Goal: Book appointment/travel/reservation

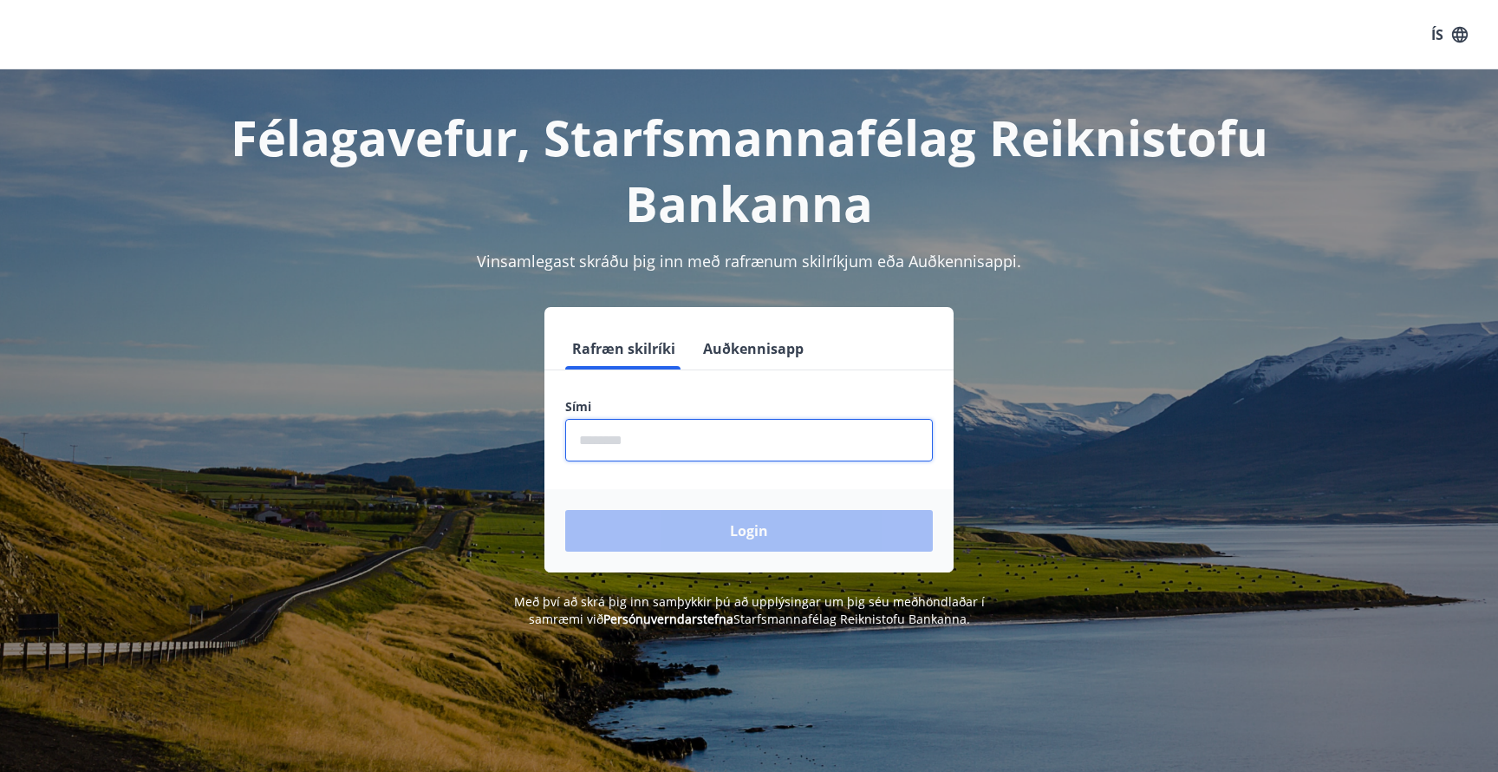
click at [651, 441] on input "phone" at bounding box center [749, 440] width 368 height 42
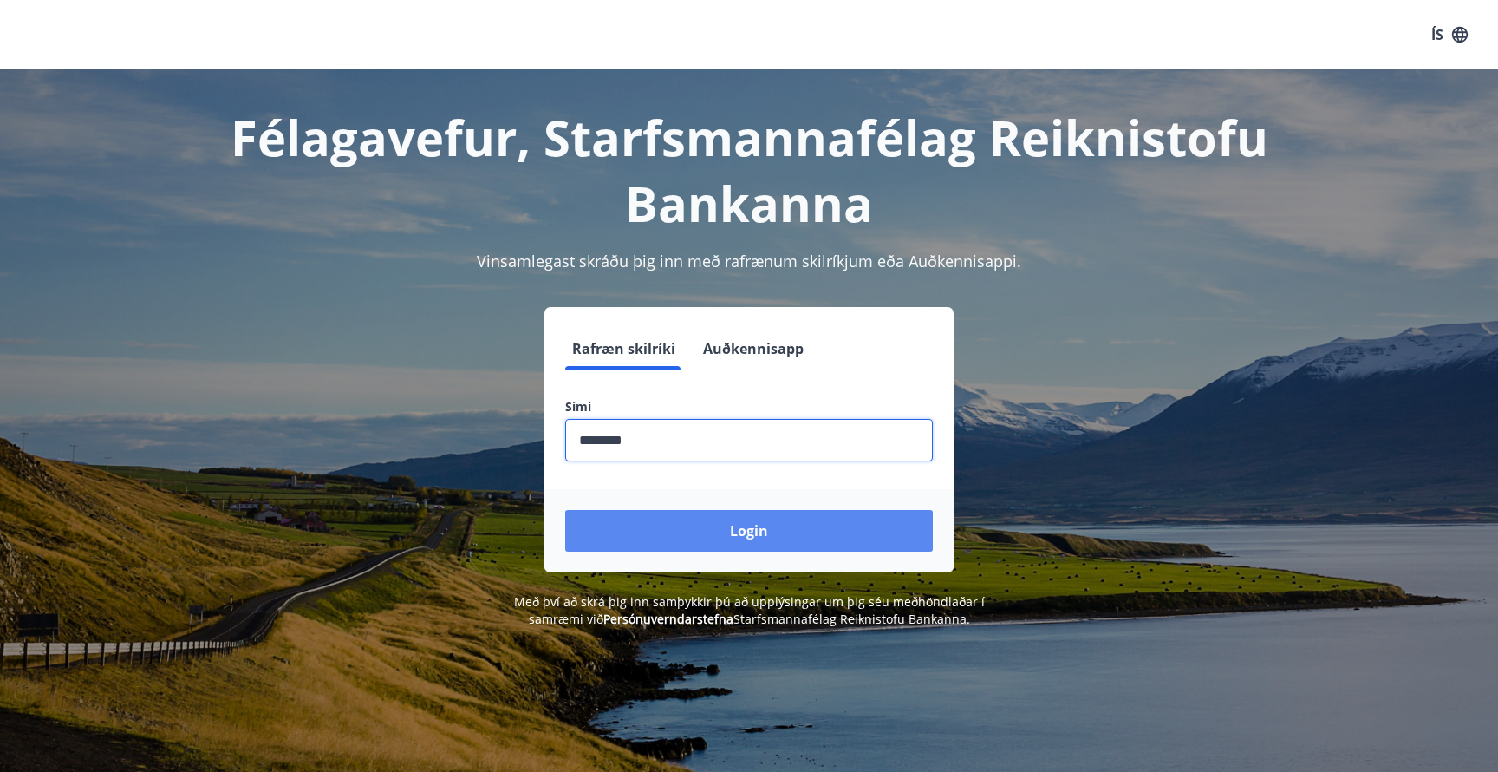
type input "********"
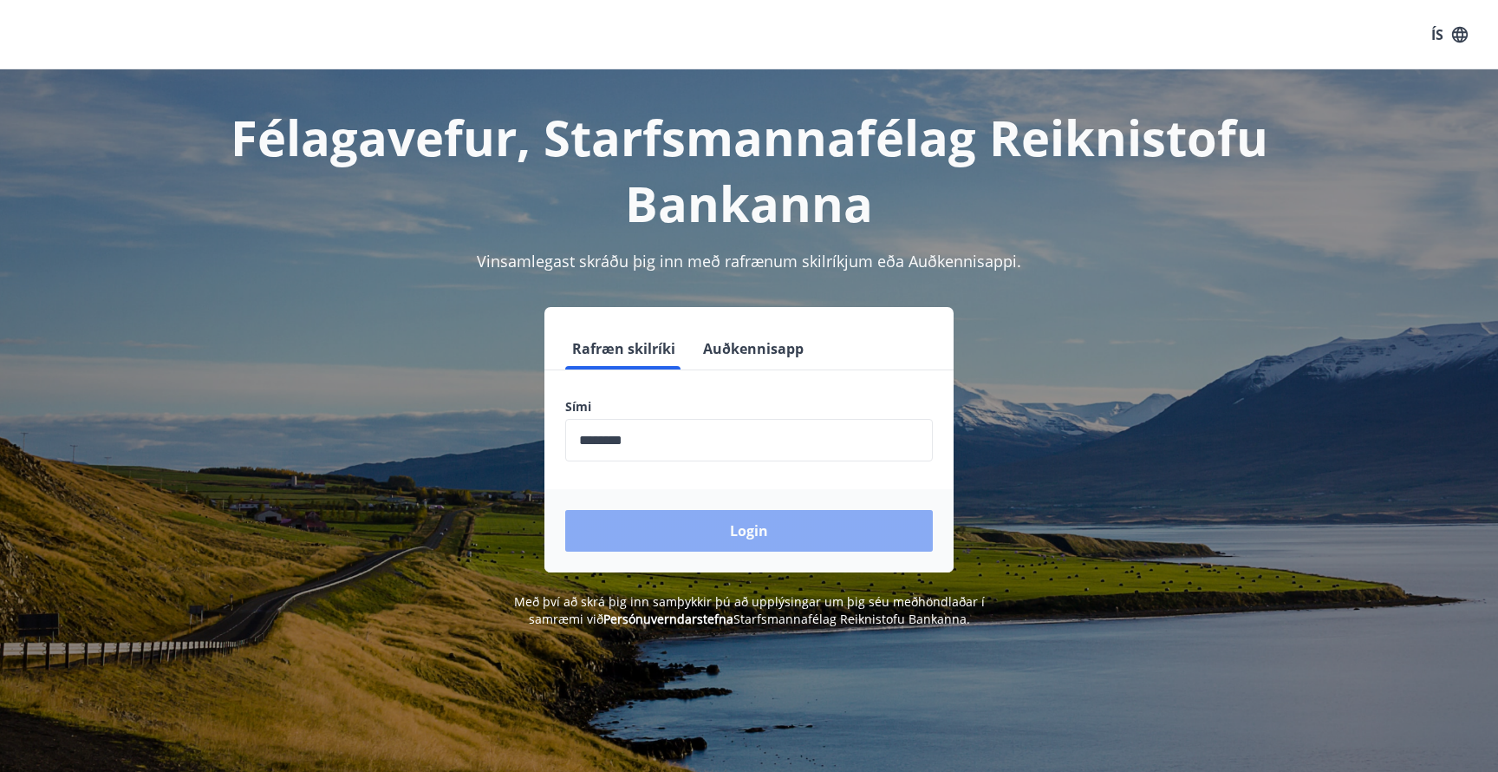
click at [720, 523] on button "Login" at bounding box center [749, 531] width 368 height 42
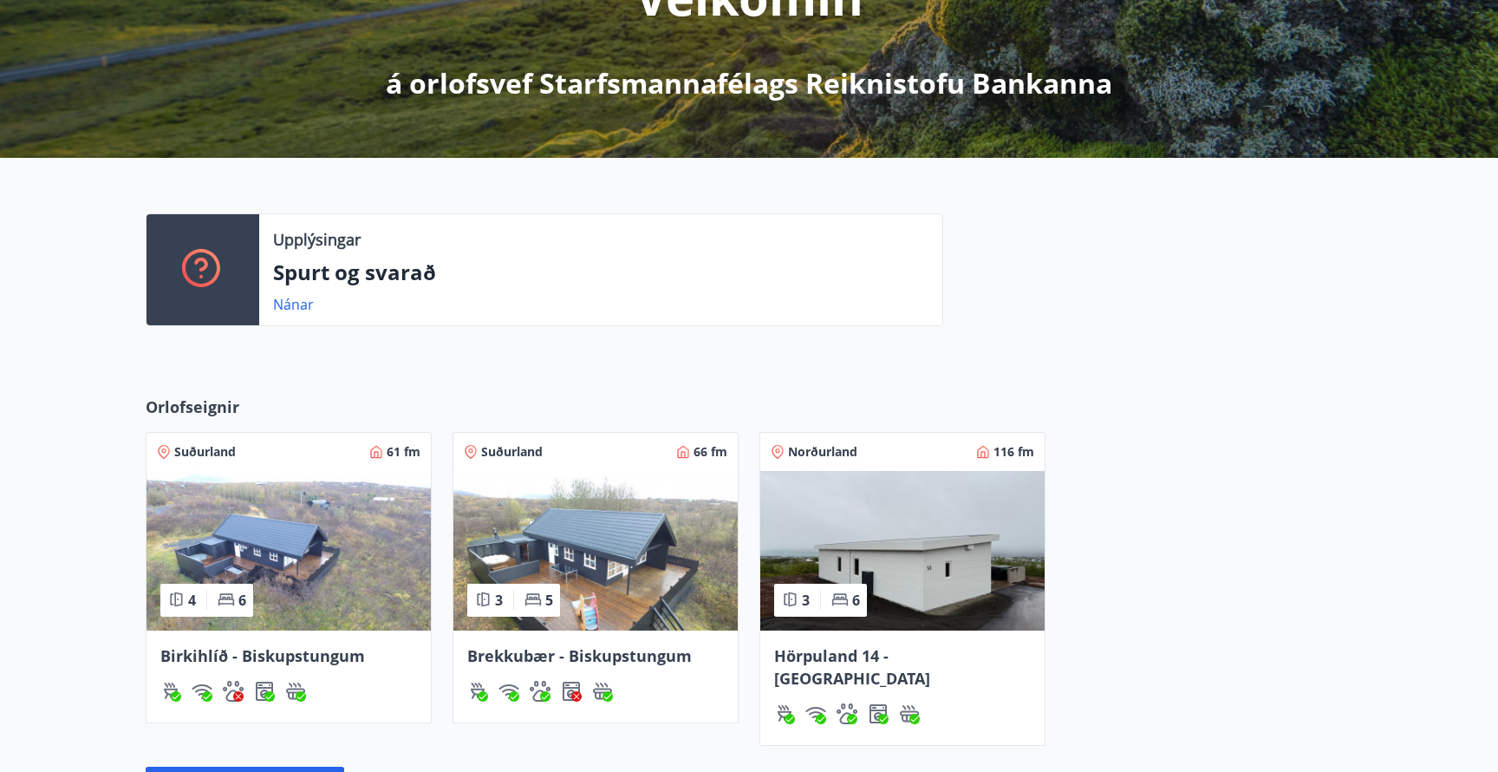
scroll to position [300, 0]
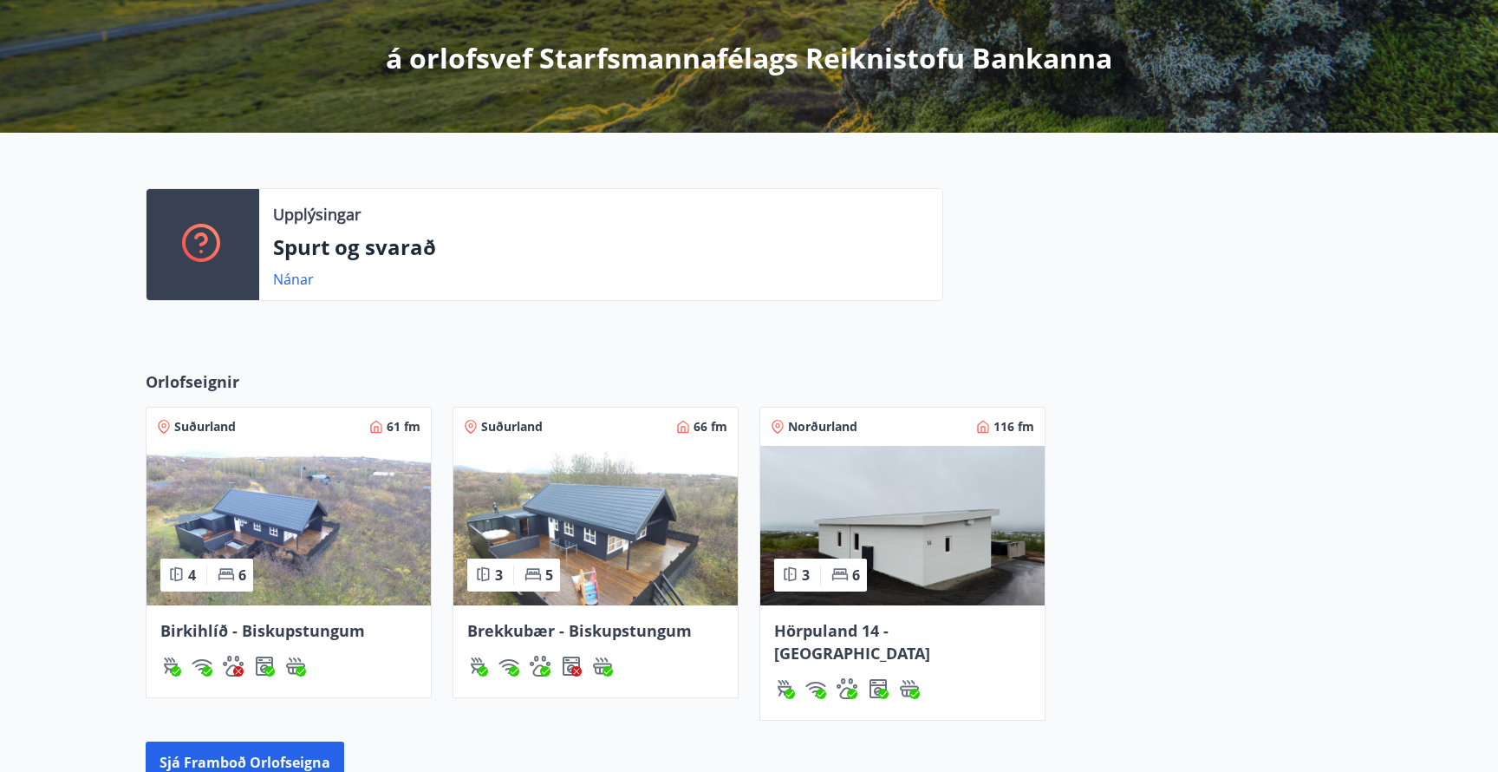
click at [904, 561] on img at bounding box center [902, 526] width 284 height 160
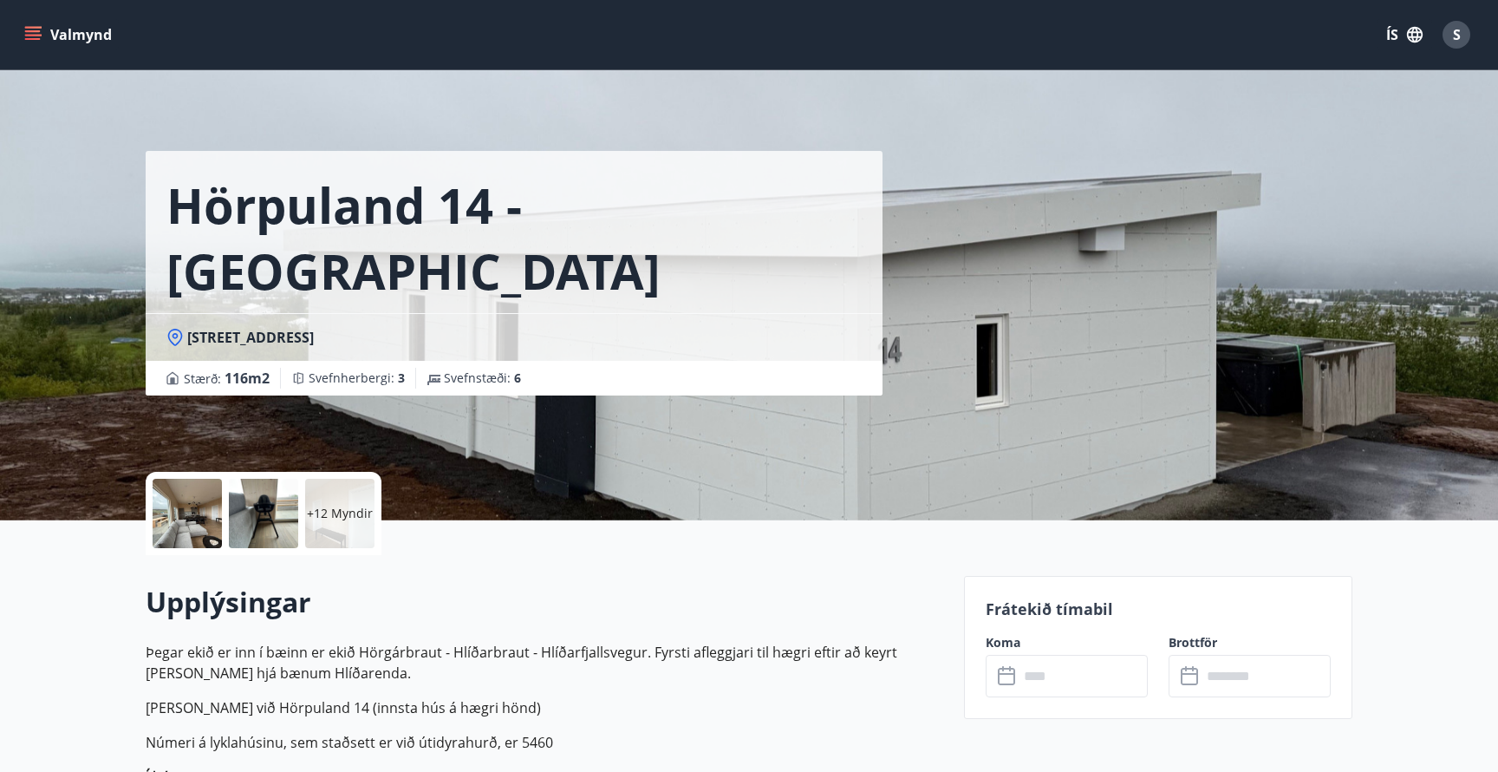
click at [41, 41] on icon "menu" at bounding box center [32, 34] width 17 height 17
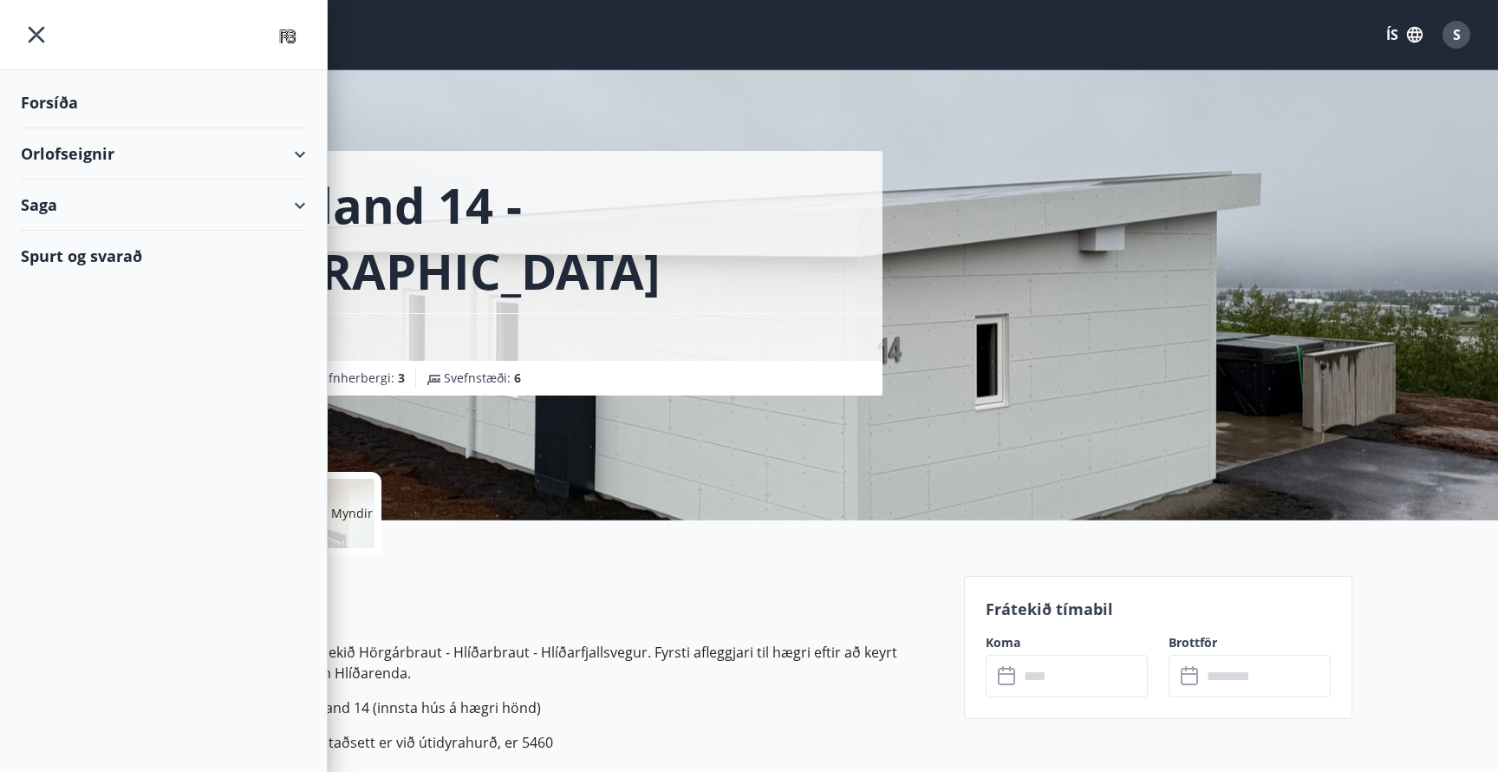
click at [106, 106] on div "Forsíða" at bounding box center [163, 102] width 285 height 51
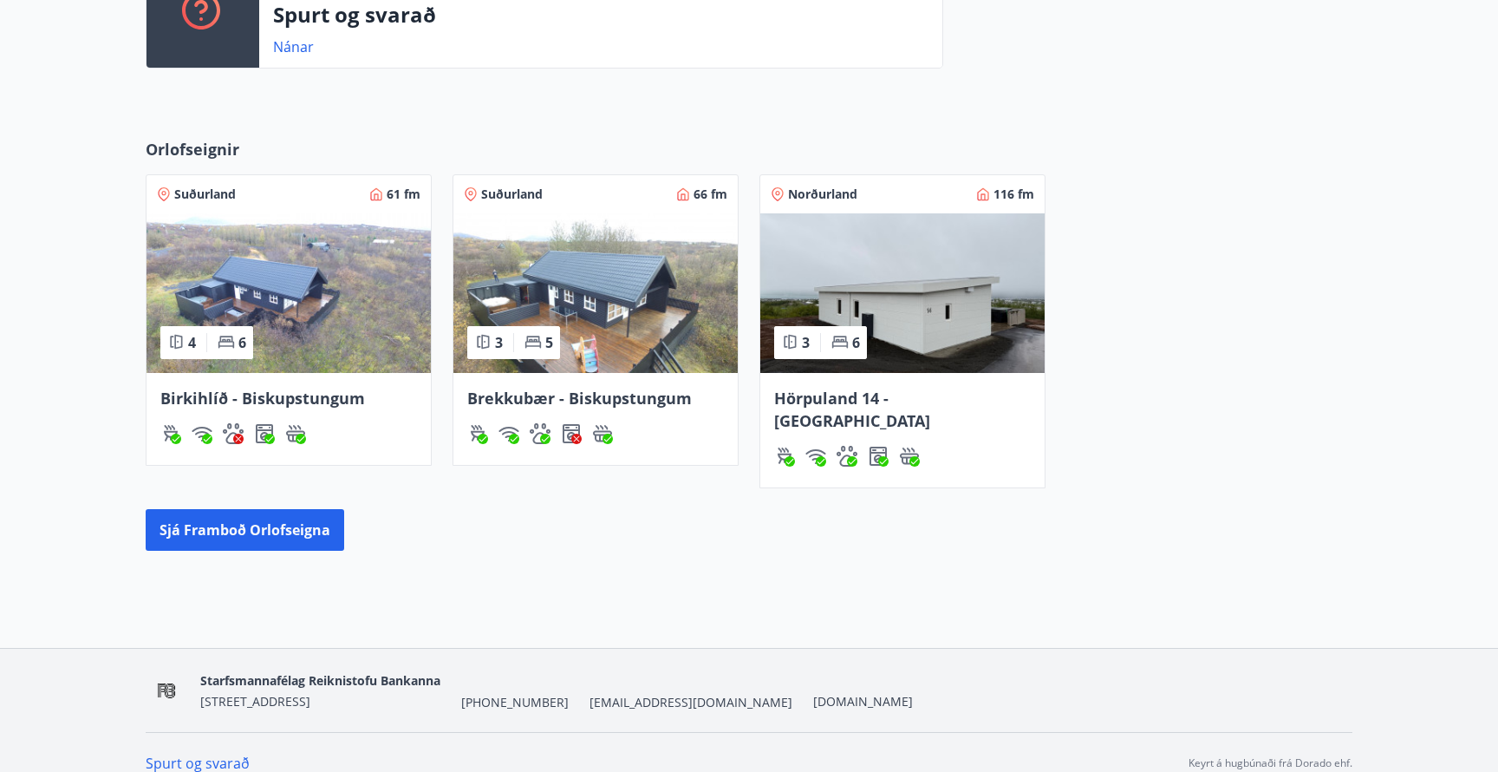
scroll to position [532, 0]
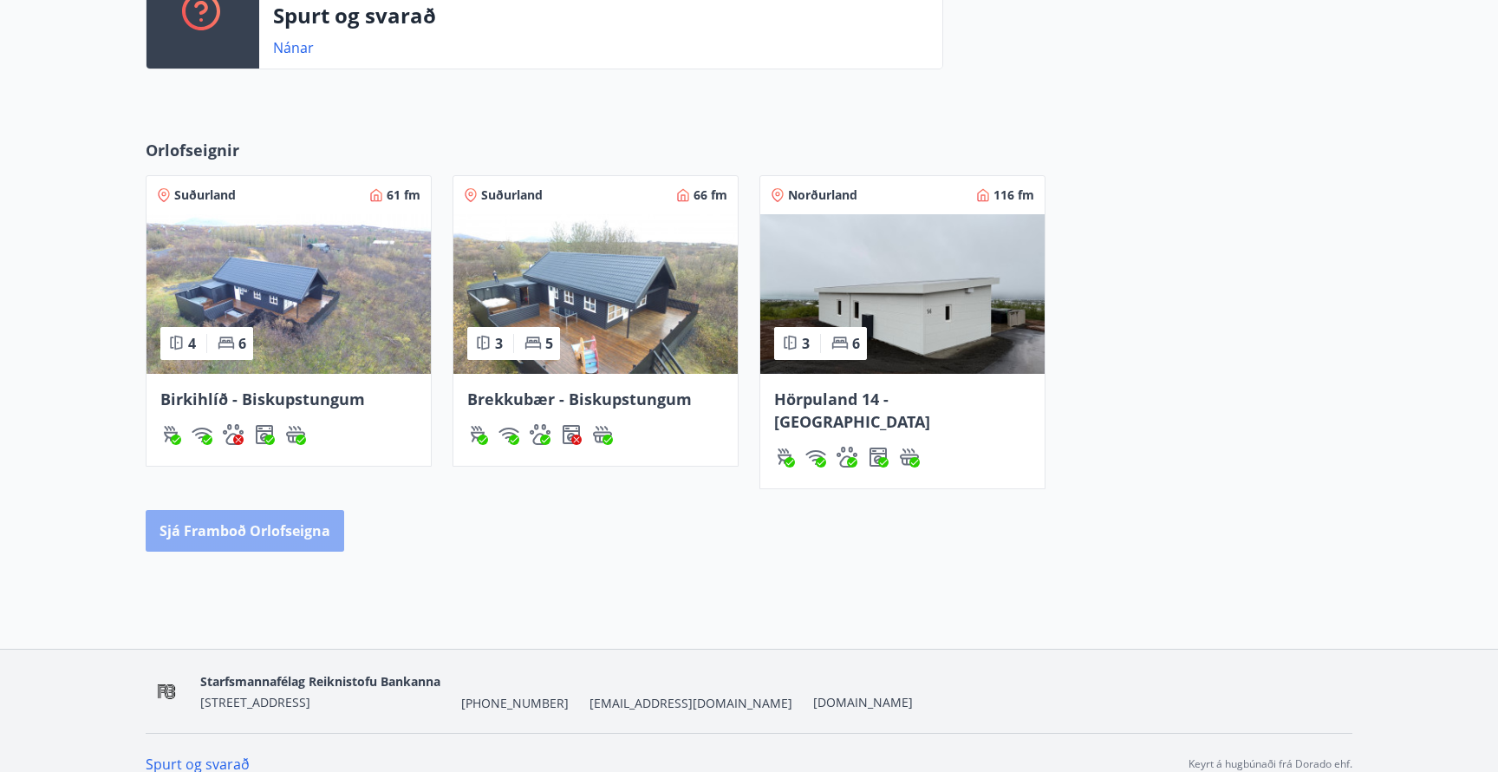
click at [301, 514] on button "Sjá framboð orlofseigna" at bounding box center [245, 531] width 199 height 42
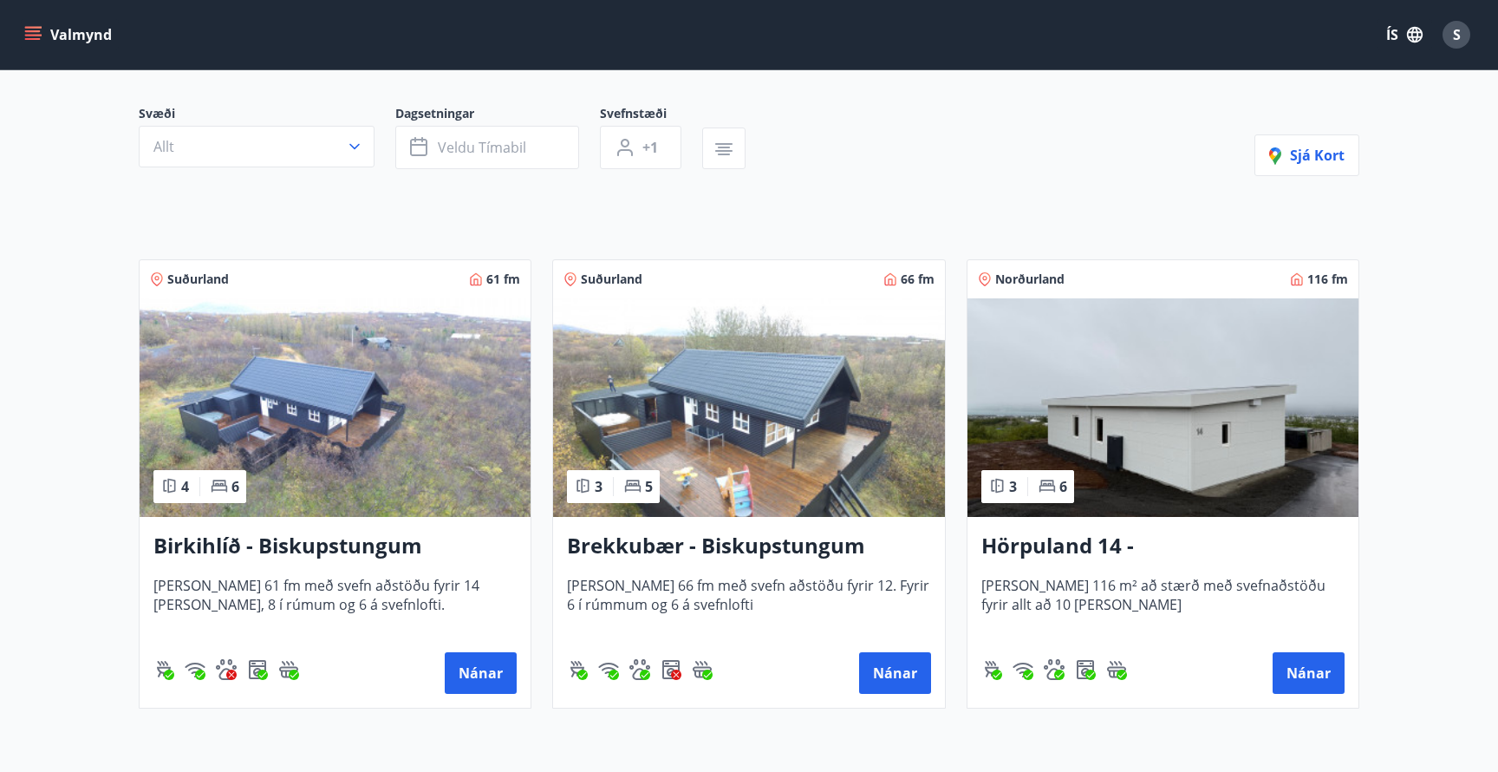
scroll to position [129, 0]
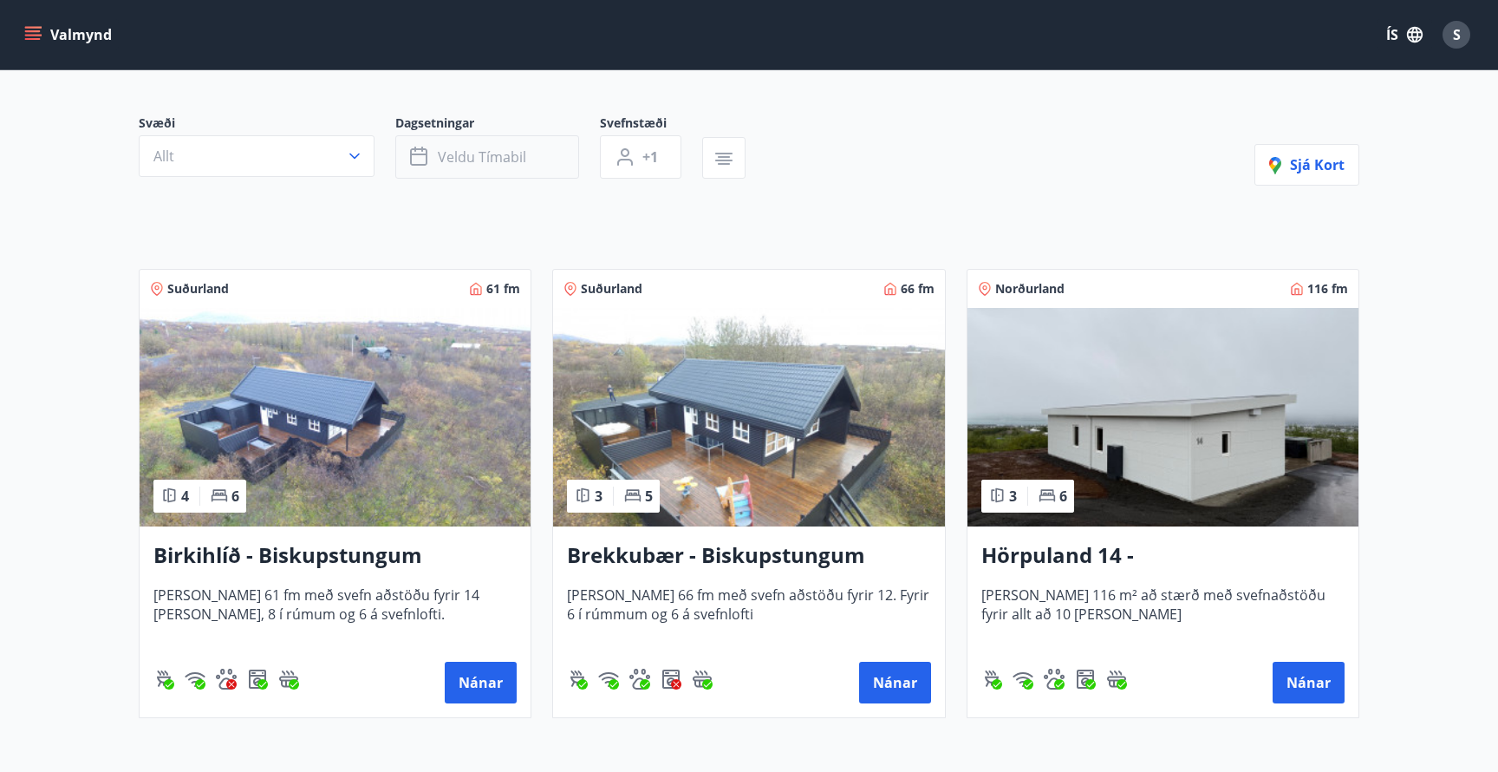
click at [506, 156] on span "Veldu tímabil" at bounding box center [482, 156] width 88 height 19
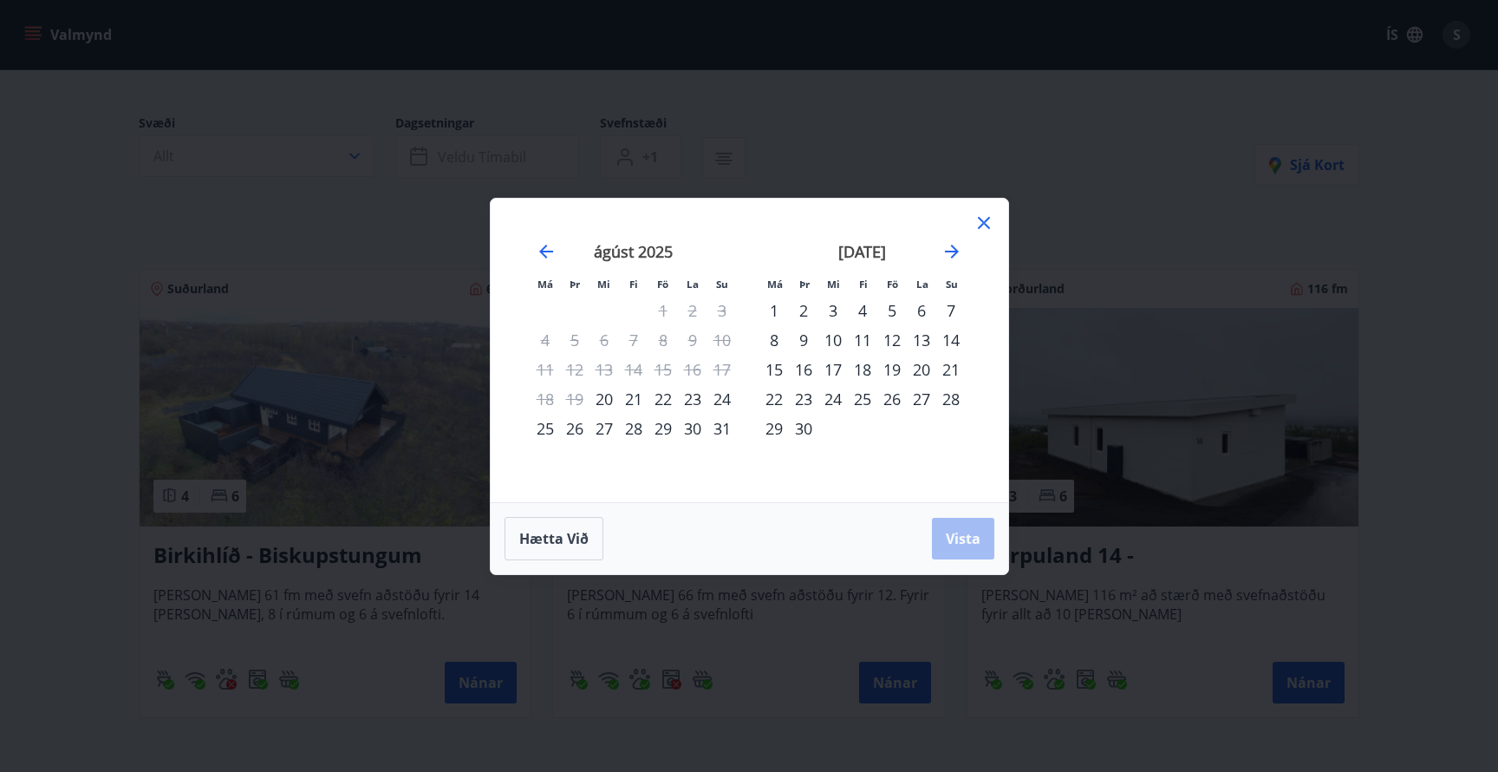
click at [667, 426] on div "29" at bounding box center [663, 428] width 29 height 29
click at [832, 308] on div "3" at bounding box center [833, 310] width 29 height 29
click at [962, 538] on span "Vista" at bounding box center [963, 538] width 35 height 19
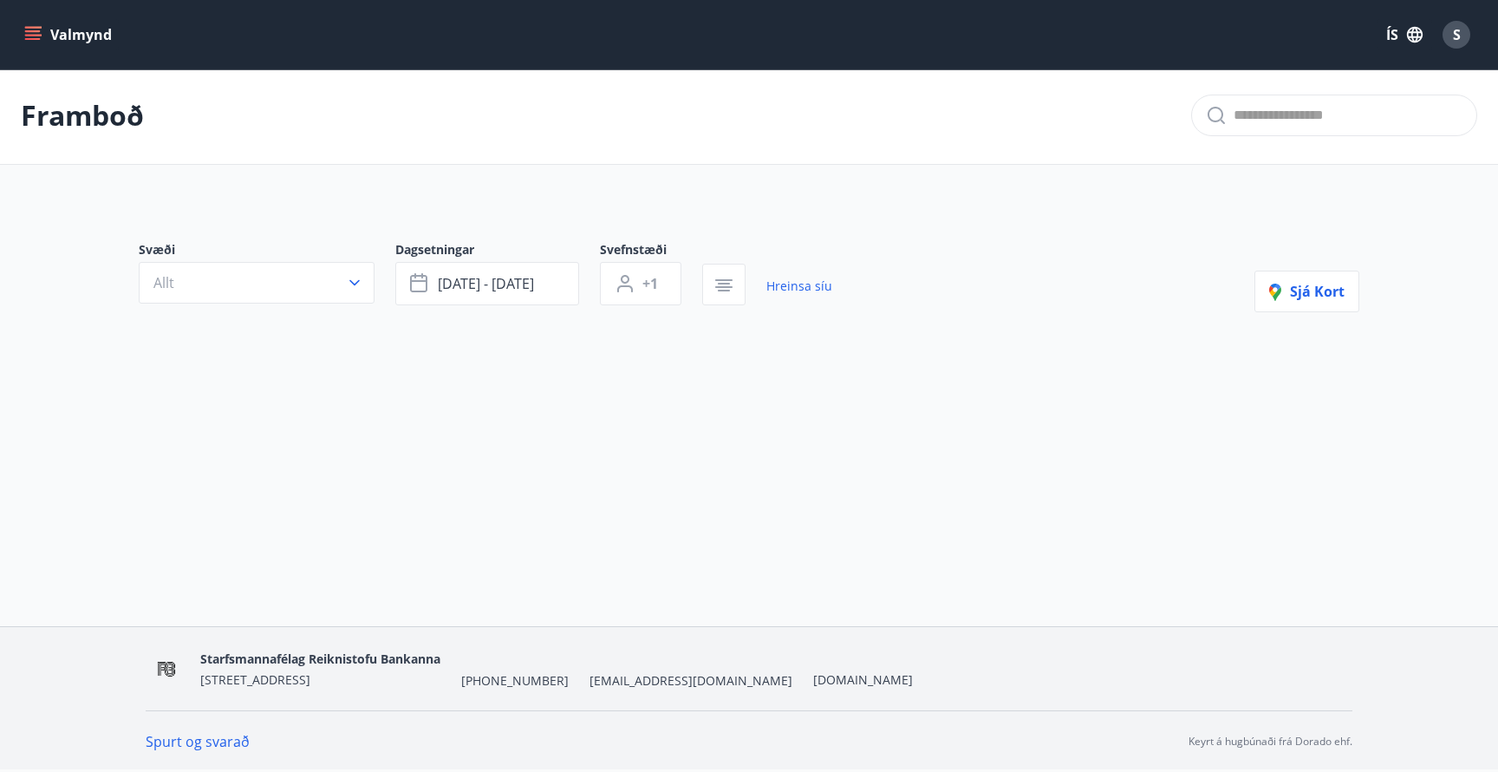
scroll to position [3, 0]
click at [541, 287] on button "[DATE] - [DATE]" at bounding box center [487, 283] width 184 height 43
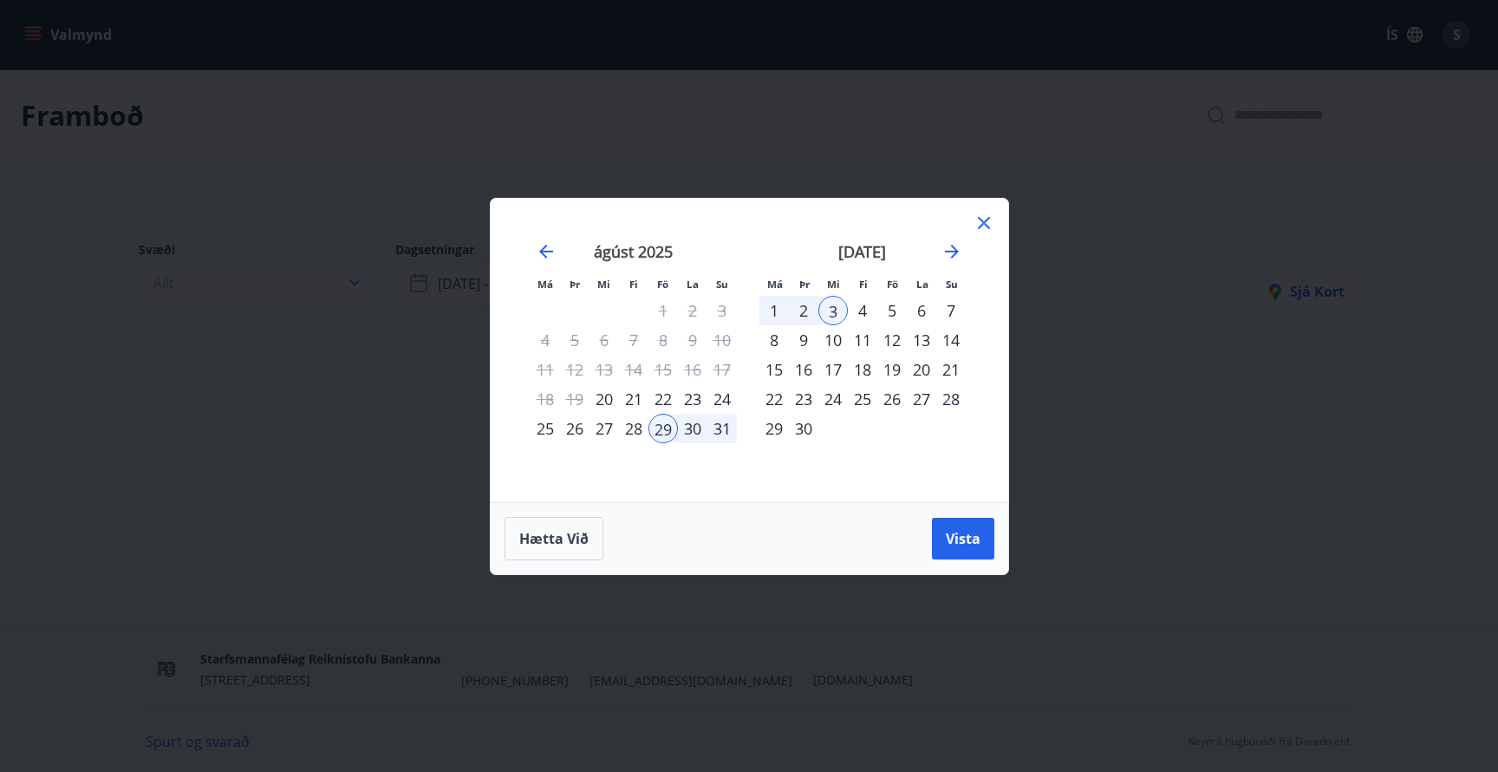
click at [951, 343] on div "14" at bounding box center [950, 339] width 29 height 29
click at [693, 424] on div "30" at bounding box center [692, 428] width 29 height 29
click at [947, 344] on div "14" at bounding box center [950, 339] width 29 height 29
click at [962, 534] on span "Vista" at bounding box center [963, 538] width 35 height 19
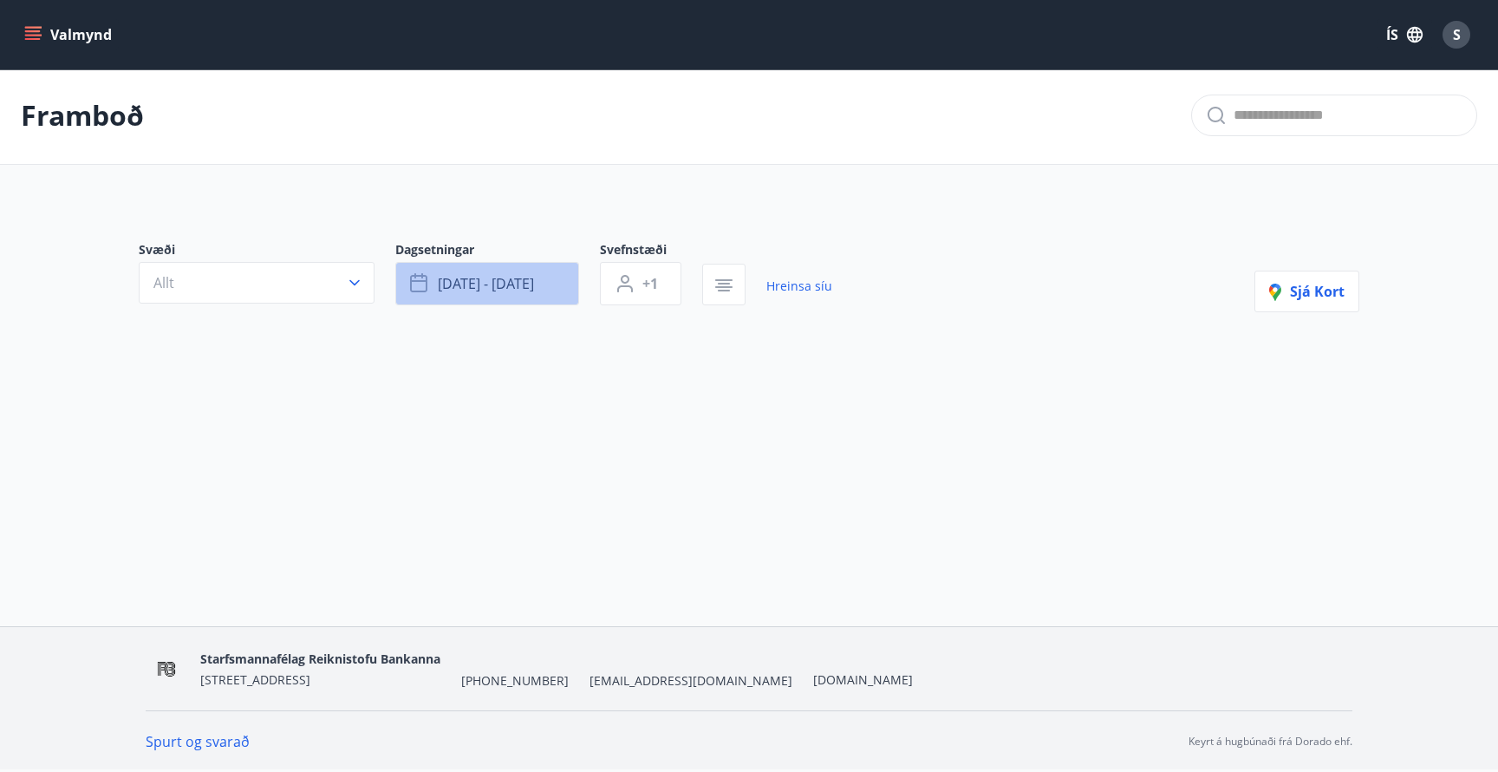
click at [510, 285] on span "[DATE] - [DATE]" at bounding box center [486, 283] width 96 height 19
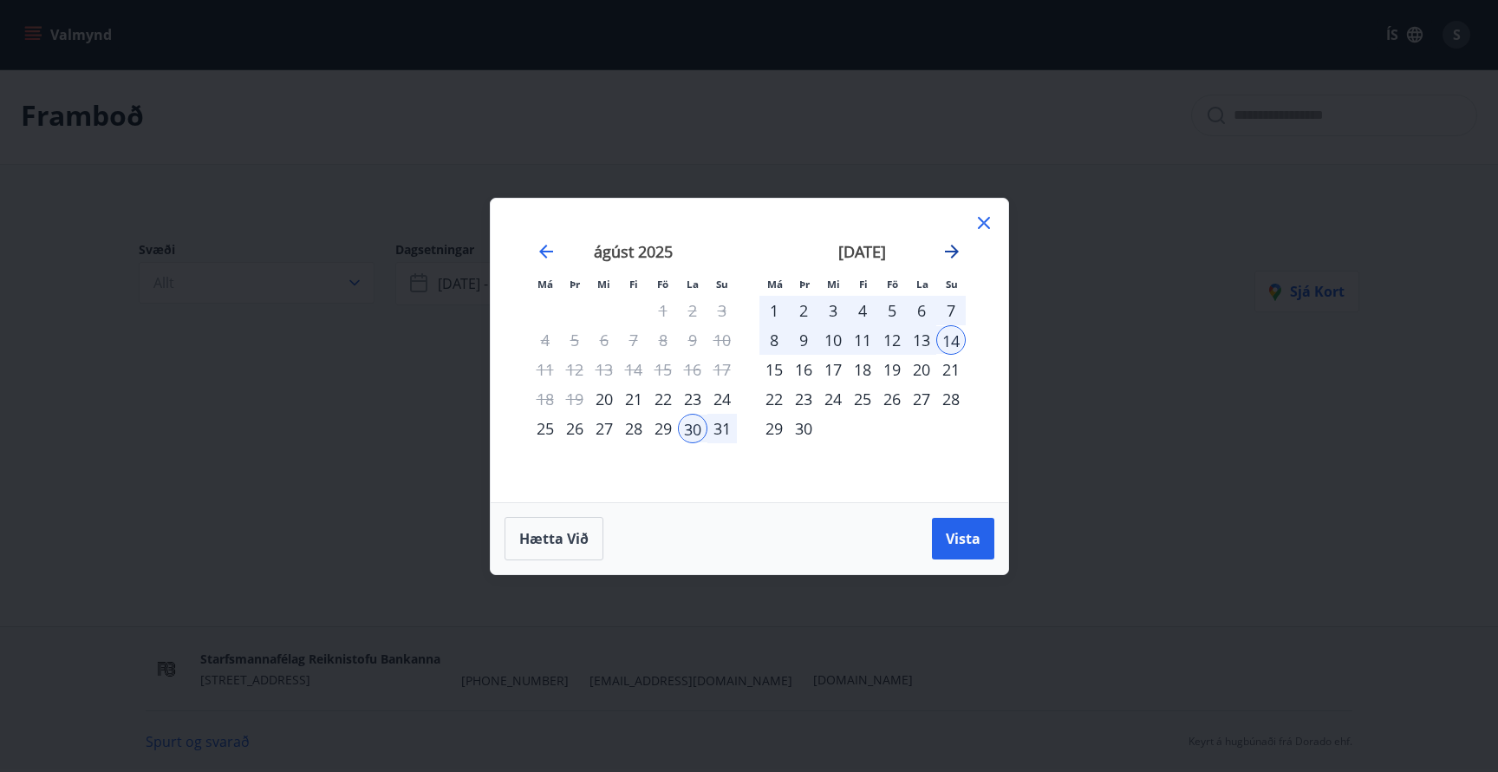
click at [952, 254] on icon "Move forward to switch to the next month." at bounding box center [952, 251] width 21 height 21
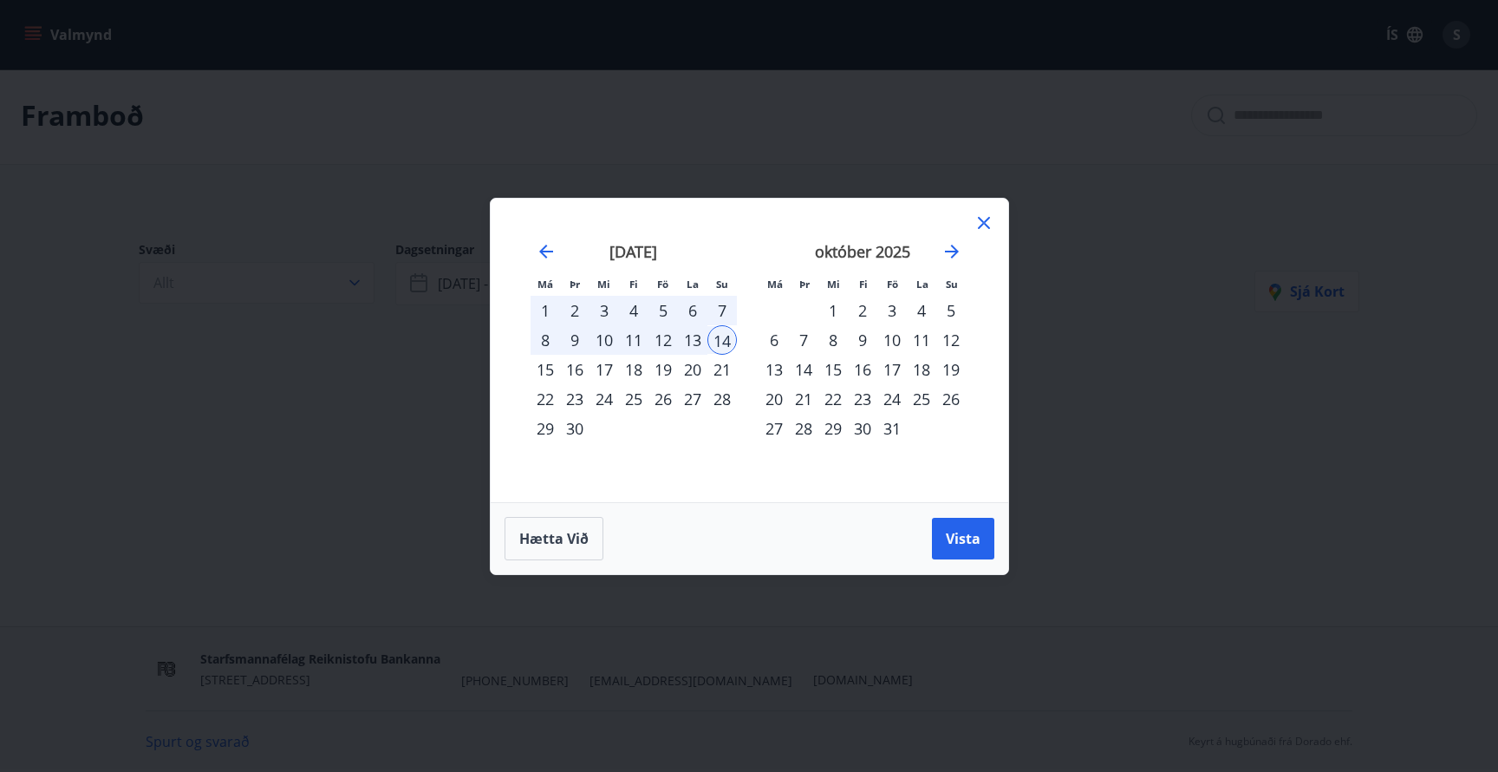
click at [869, 418] on div "30" at bounding box center [862, 428] width 29 height 29
click at [546, 299] on div "1" at bounding box center [545, 310] width 29 height 29
click at [864, 423] on div "30" at bounding box center [862, 428] width 29 height 29
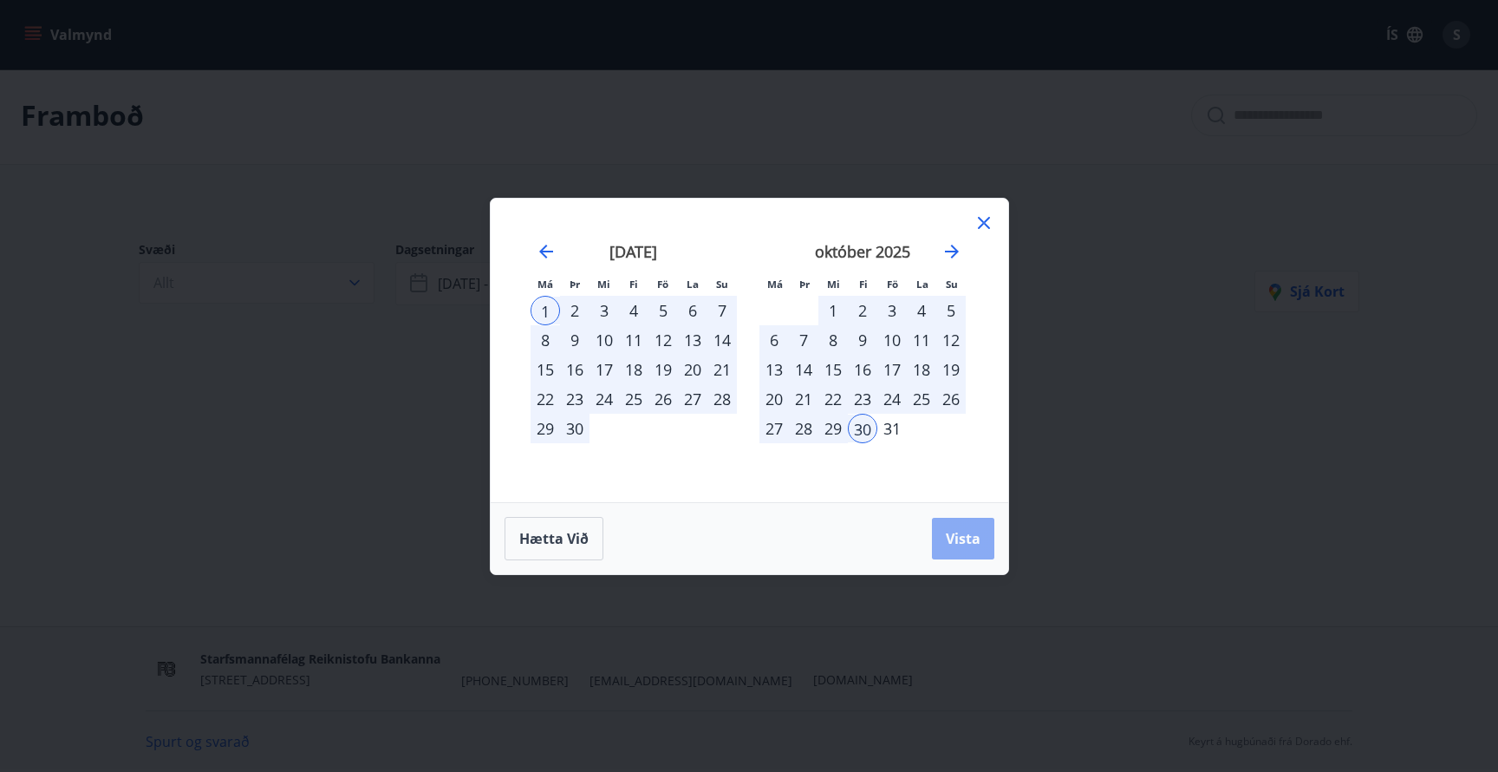
click at [968, 532] on span "Vista" at bounding box center [963, 538] width 35 height 19
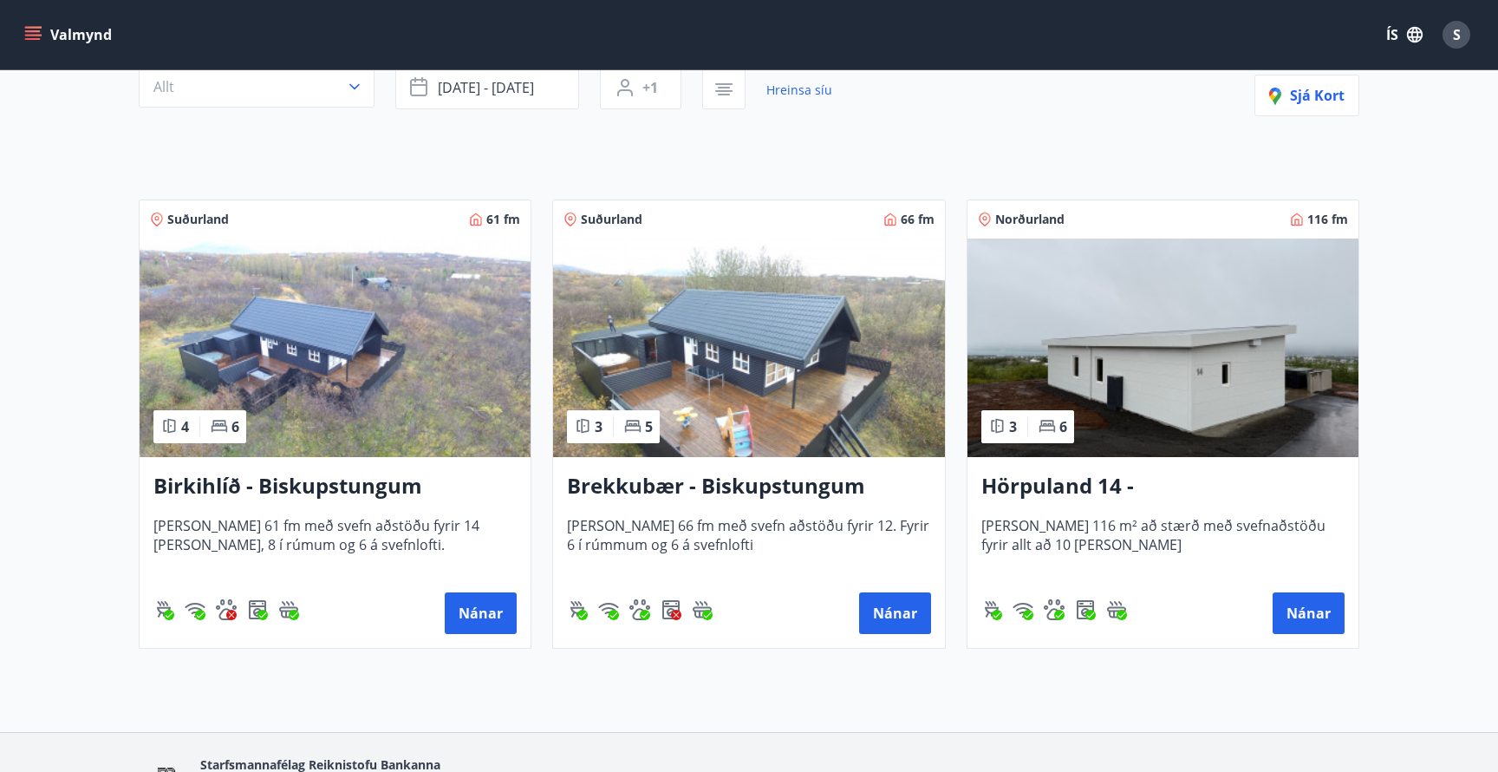
scroll to position [202, 0]
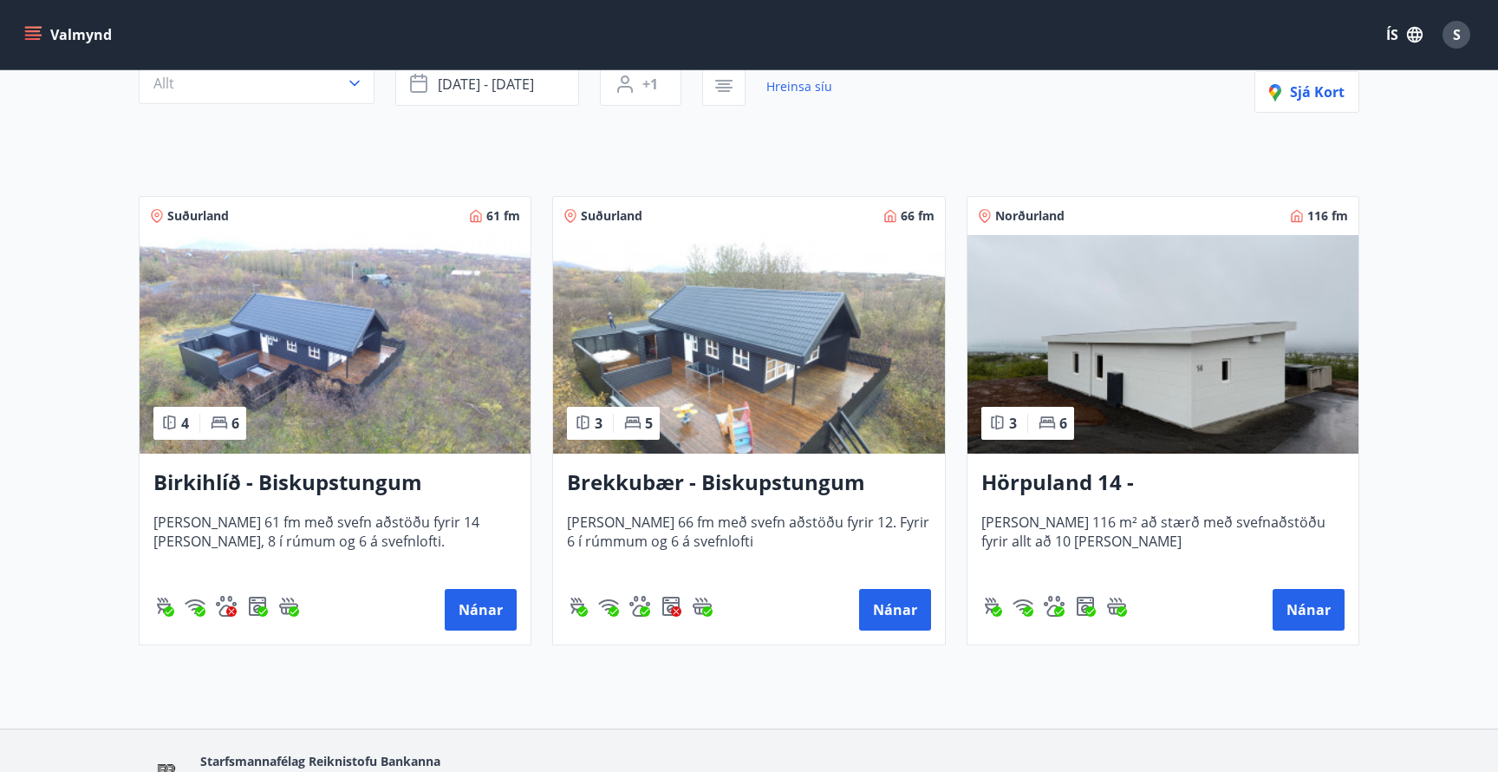
click at [1116, 420] on img at bounding box center [1163, 344] width 391 height 219
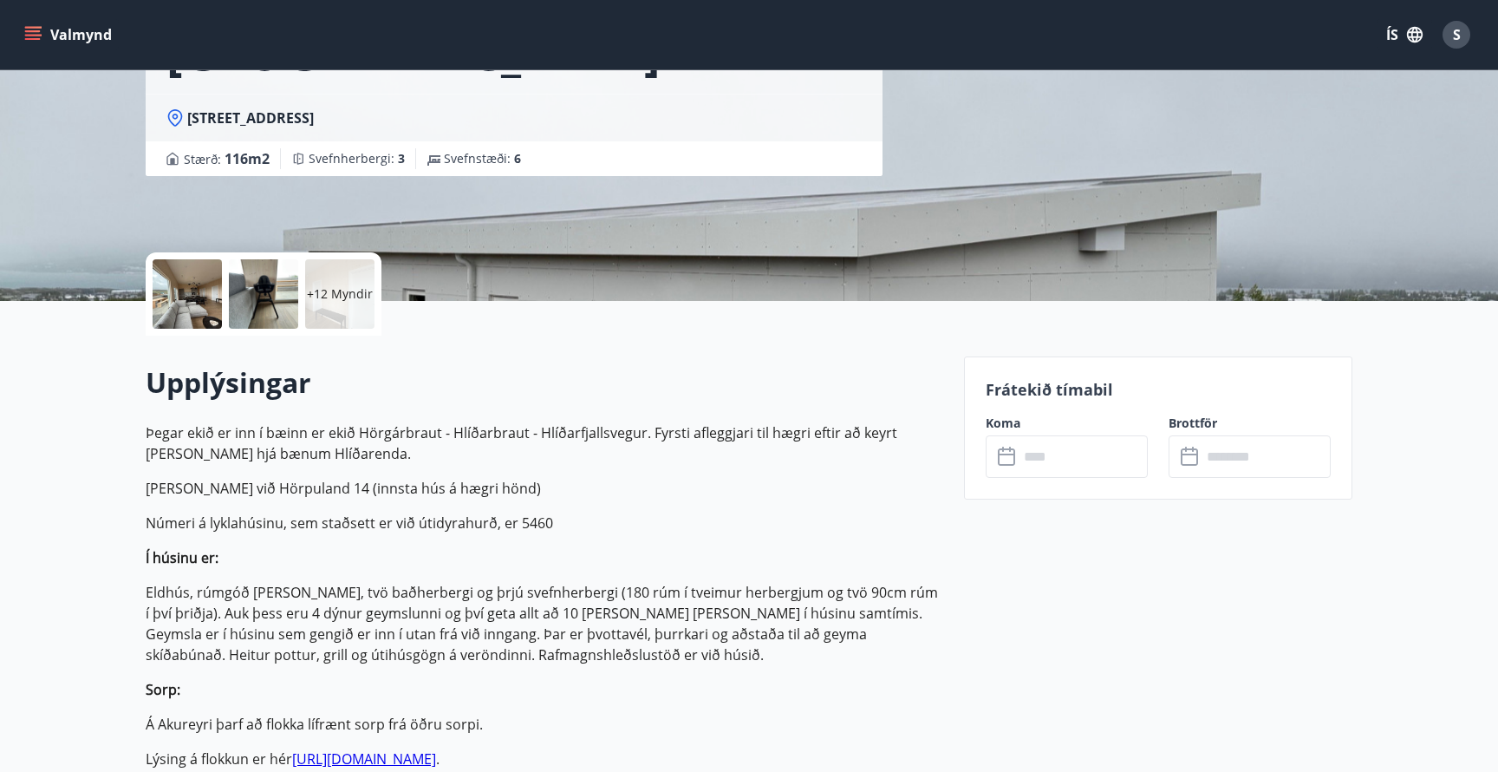
scroll to position [371, 0]
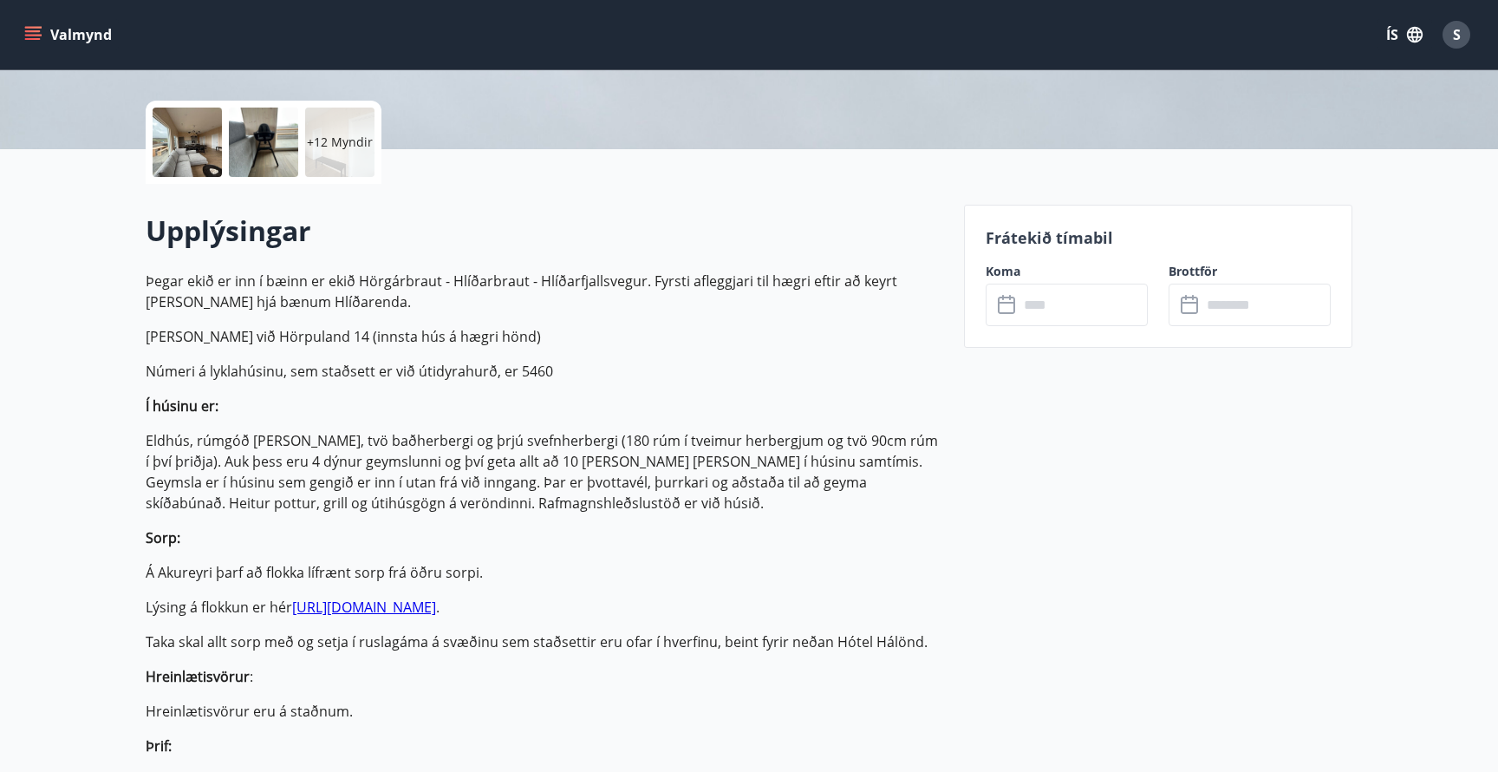
click at [1043, 304] on input "text" at bounding box center [1083, 305] width 129 height 42
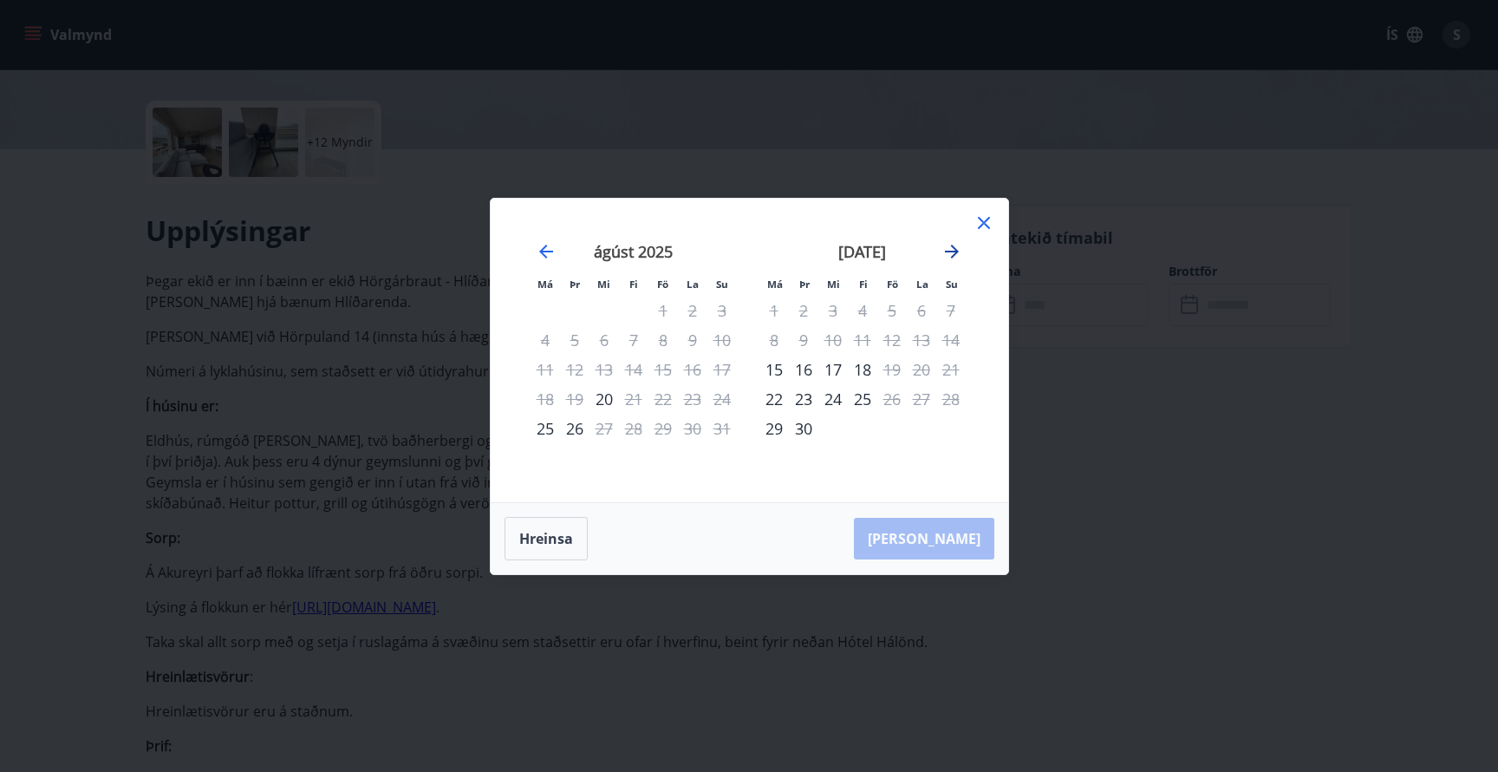
click at [951, 251] on icon "Move forward to switch to the next month." at bounding box center [952, 252] width 14 height 14
click at [950, 256] on icon "Move forward to switch to the next month." at bounding box center [952, 251] width 21 height 21
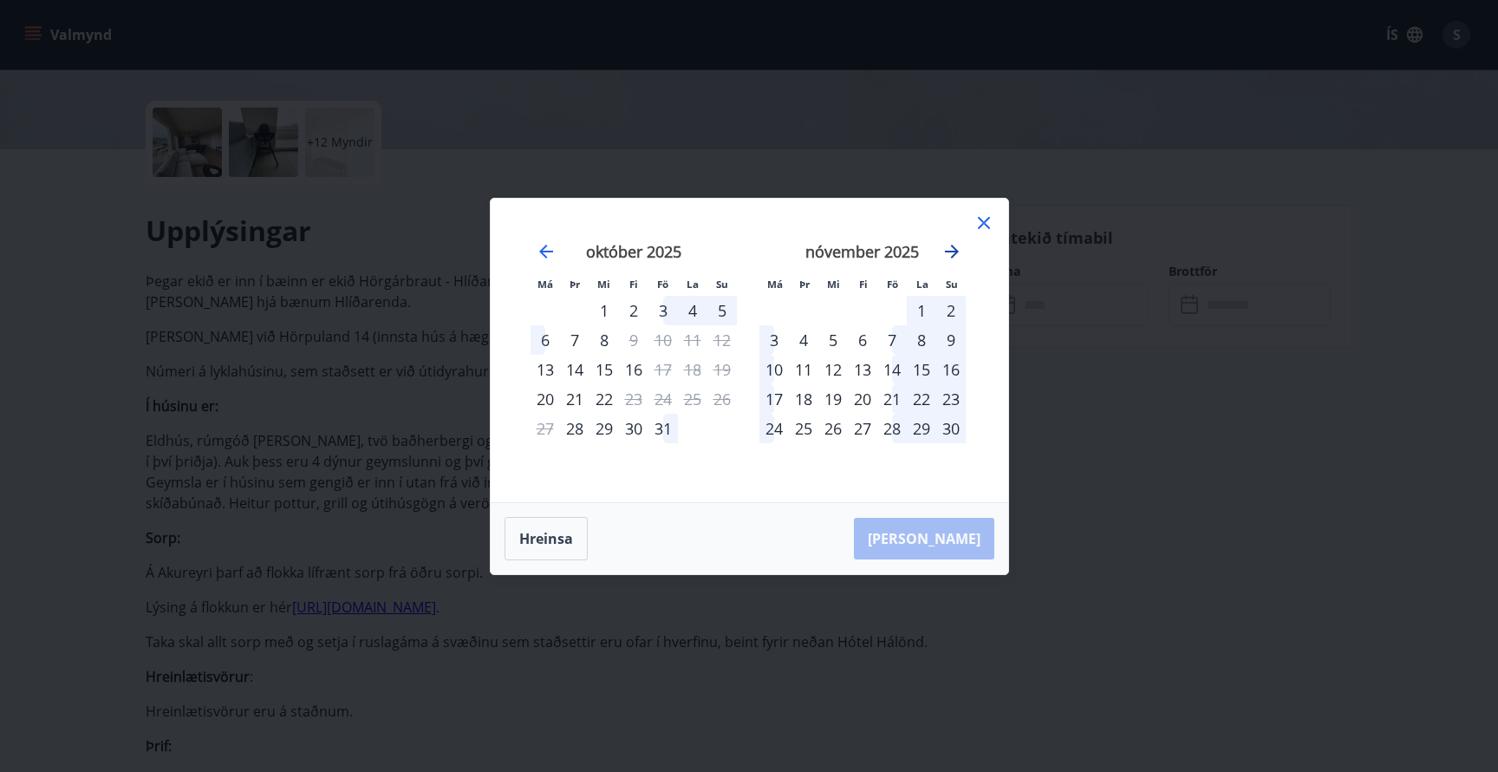
click at [958, 246] on icon "Move forward to switch to the next month." at bounding box center [952, 251] width 21 height 21
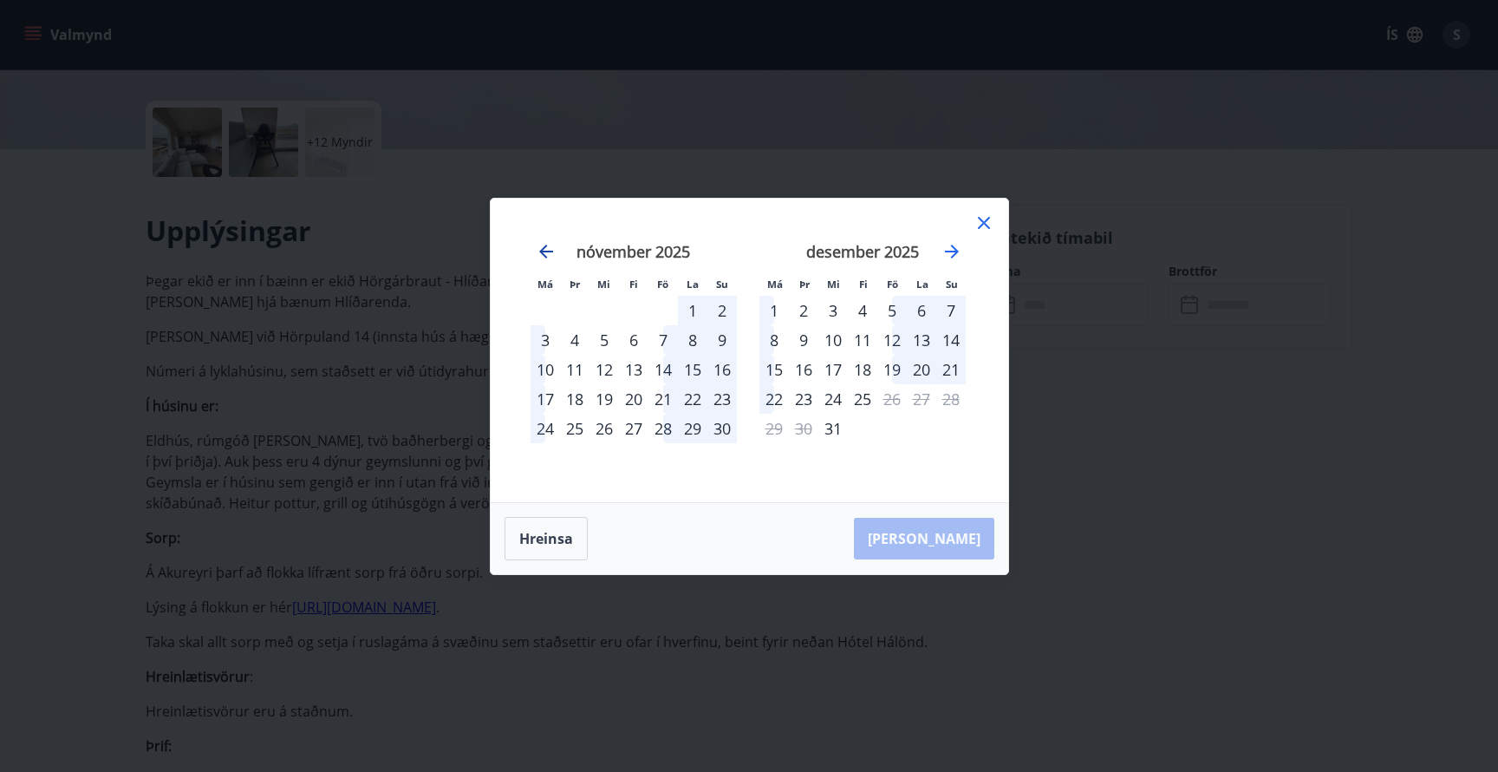
click at [547, 256] on icon "Move backward to switch to the previous month." at bounding box center [546, 251] width 21 height 21
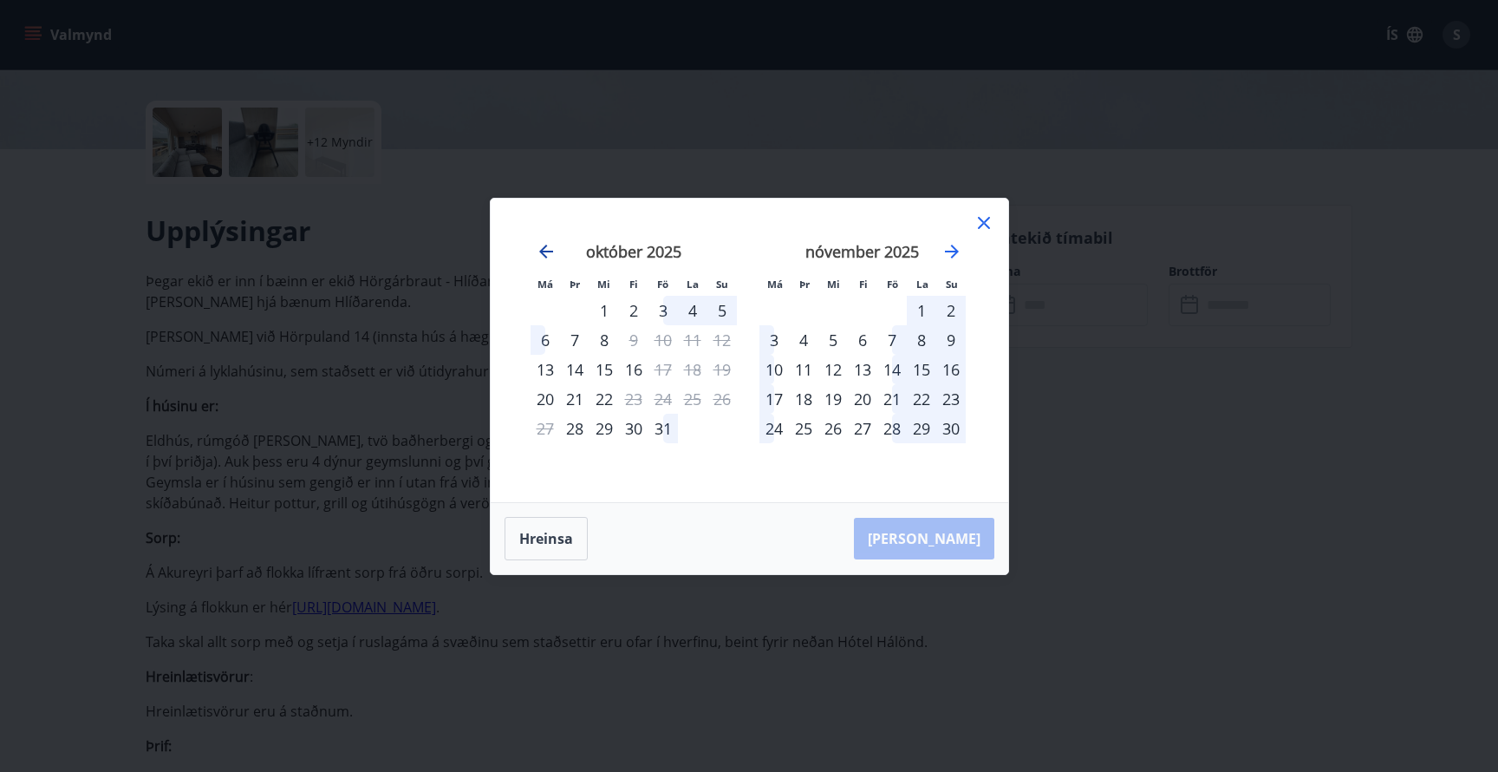
click at [551, 251] on icon "Move backward to switch to the previous month." at bounding box center [546, 252] width 14 height 14
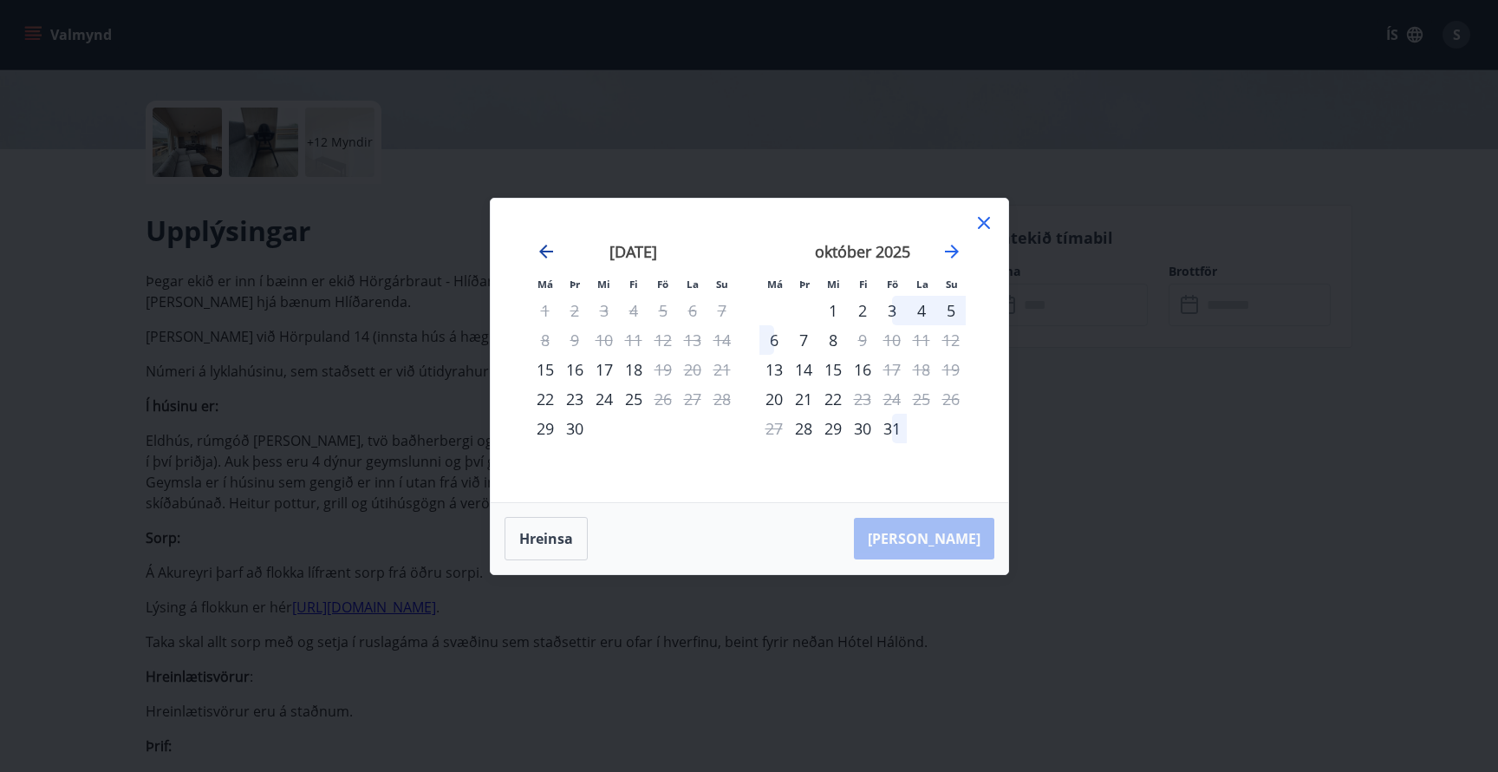
click at [546, 256] on icon "Move backward to switch to the previous month." at bounding box center [546, 251] width 21 height 21
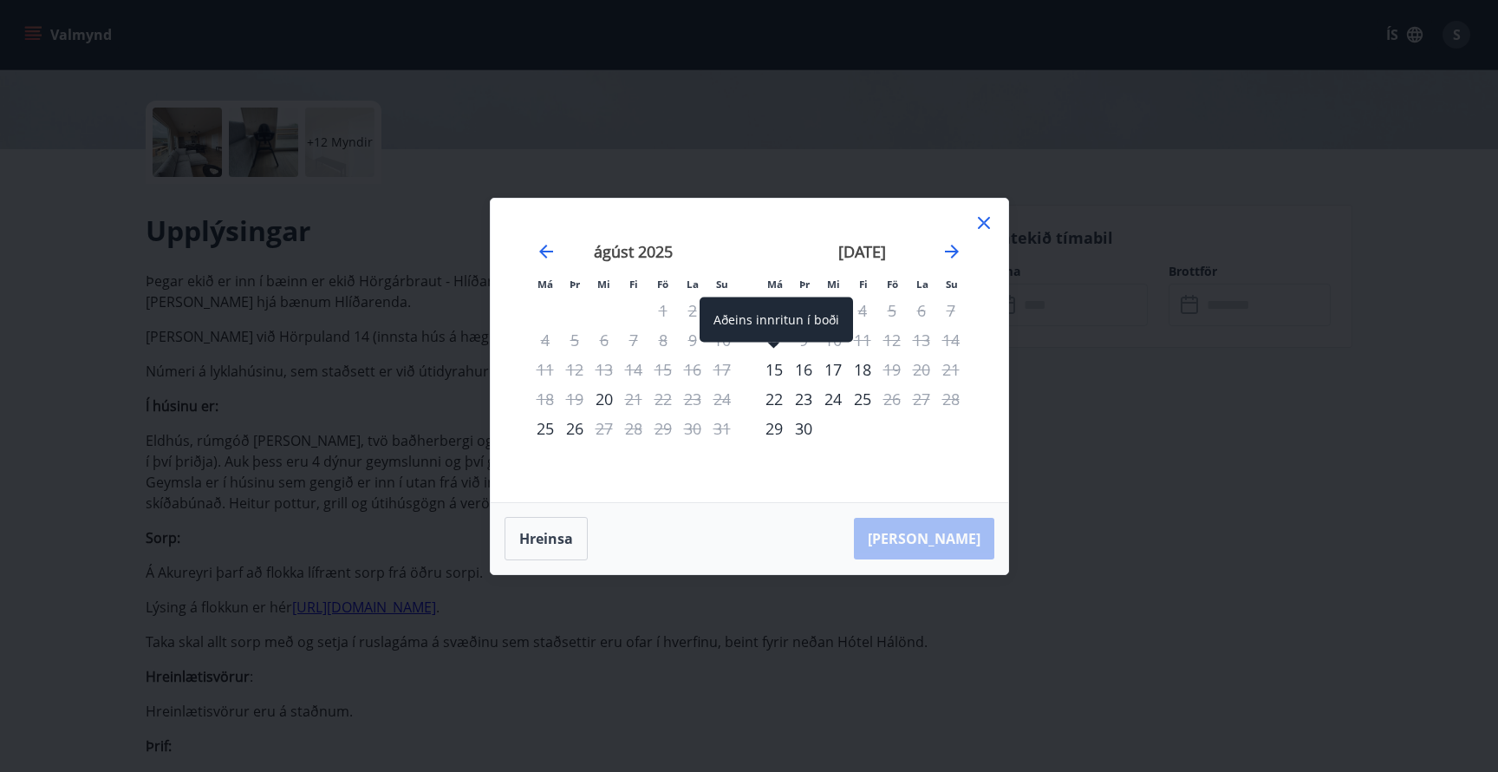
click at [771, 369] on div "15" at bounding box center [774, 369] width 29 height 29
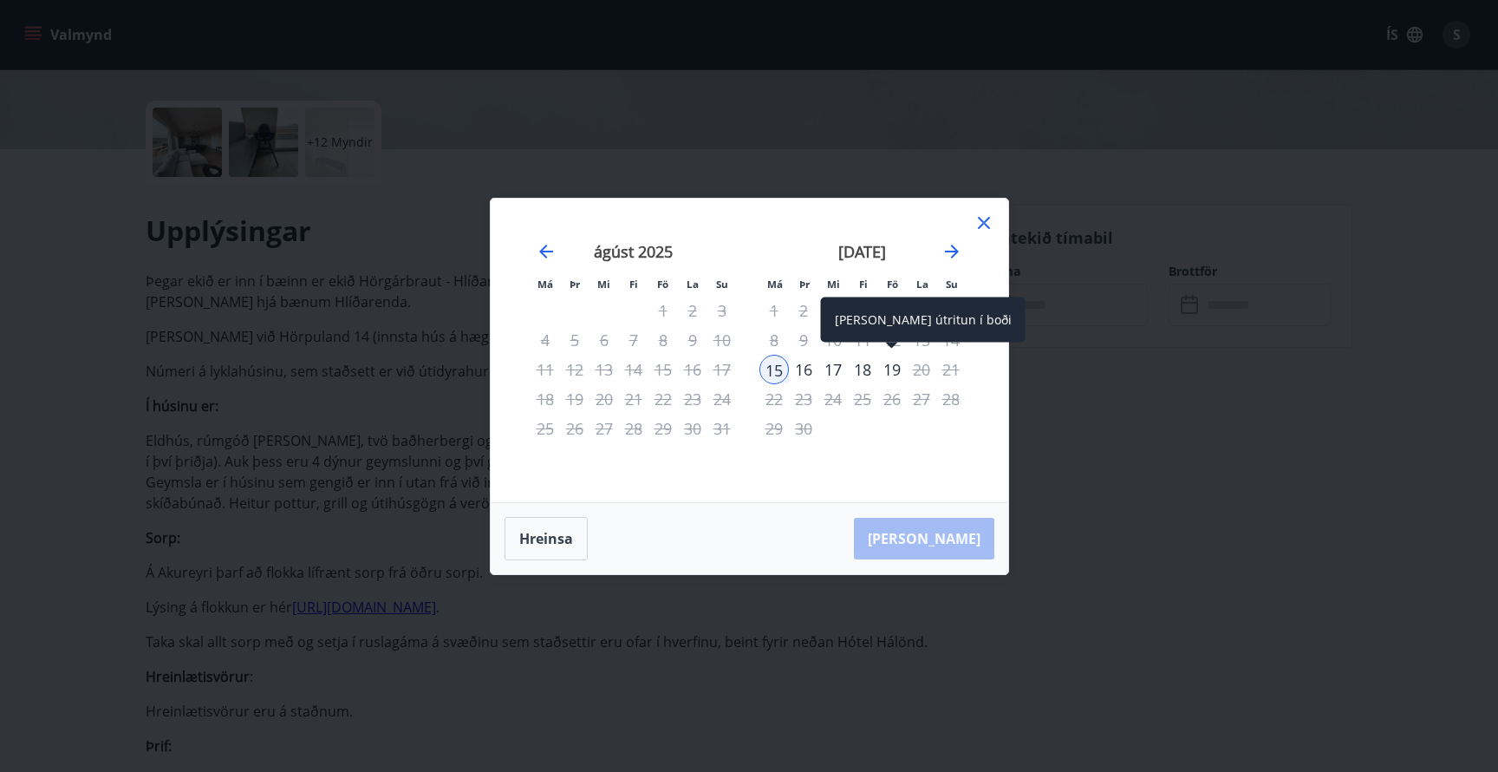
click at [901, 369] on div "19" at bounding box center [891, 369] width 29 height 29
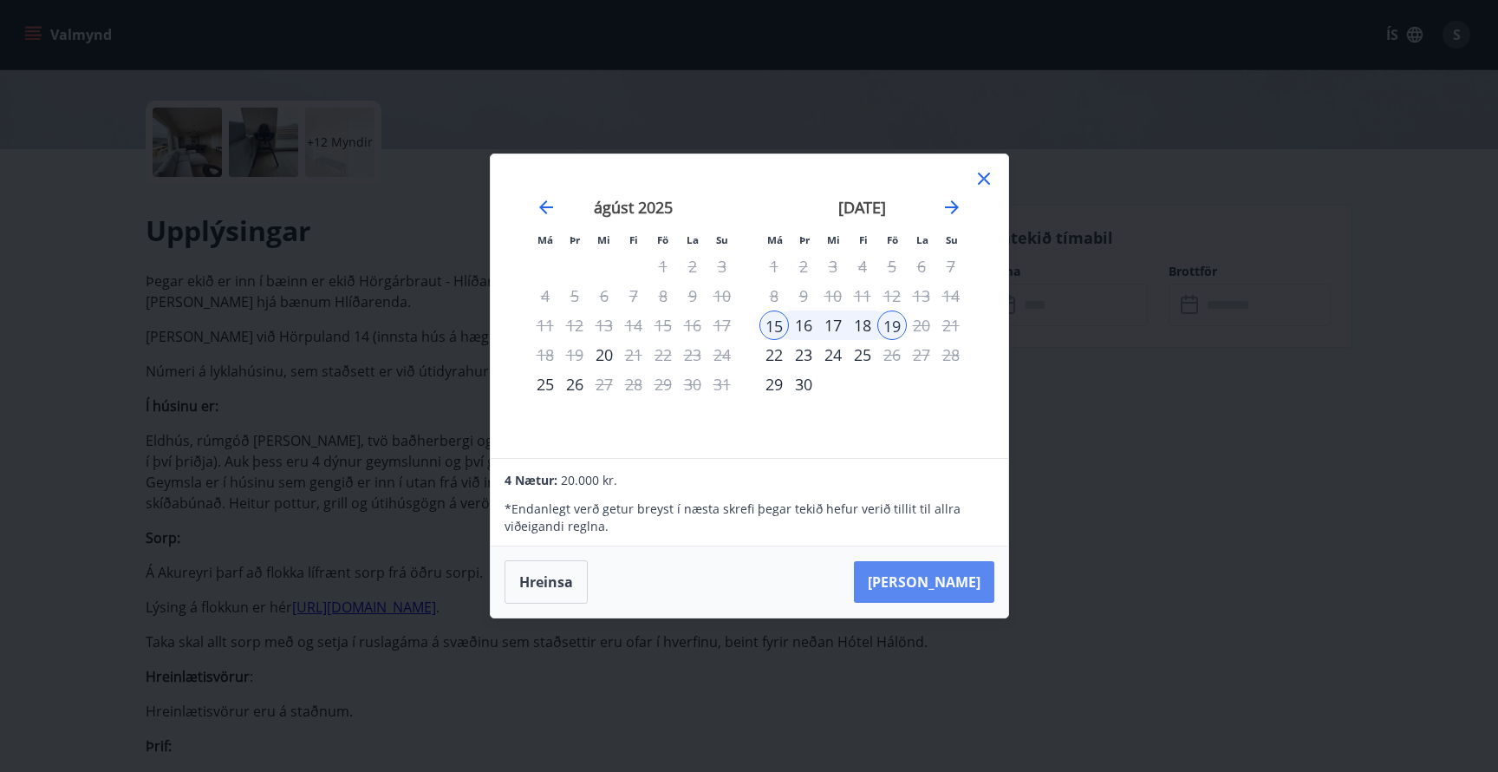
click at [931, 589] on button "[PERSON_NAME]" at bounding box center [924, 582] width 140 height 42
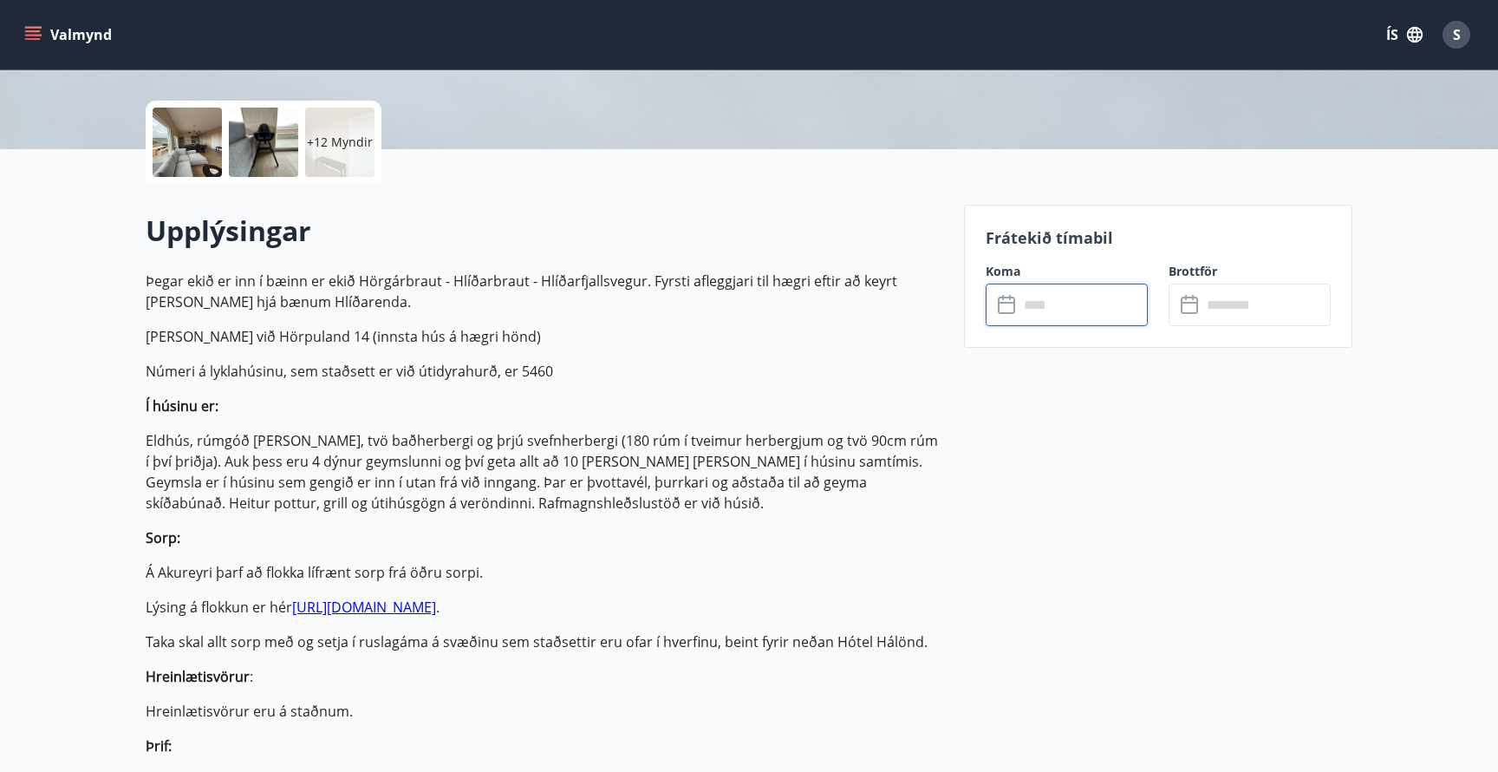
type input "******"
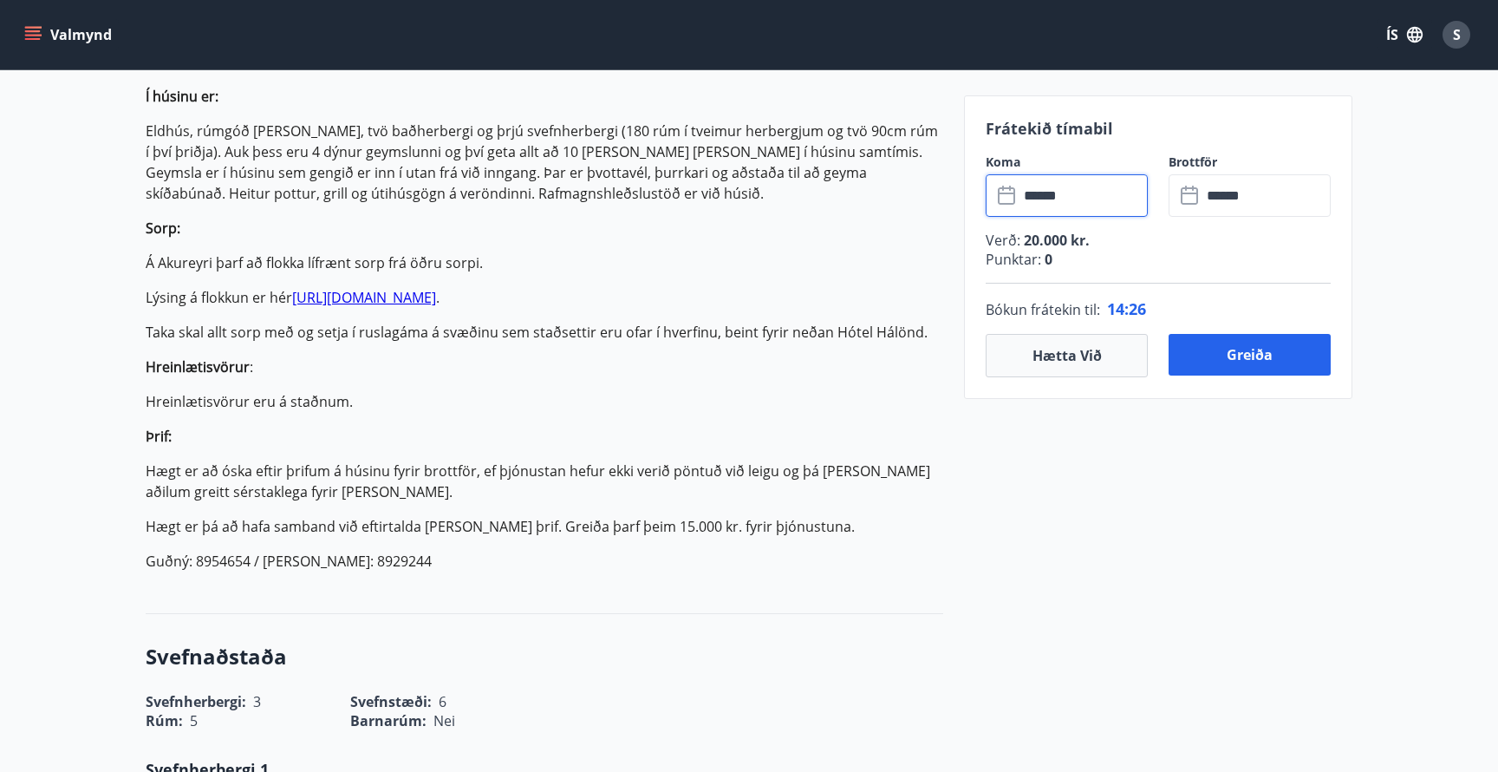
scroll to position [750, 0]
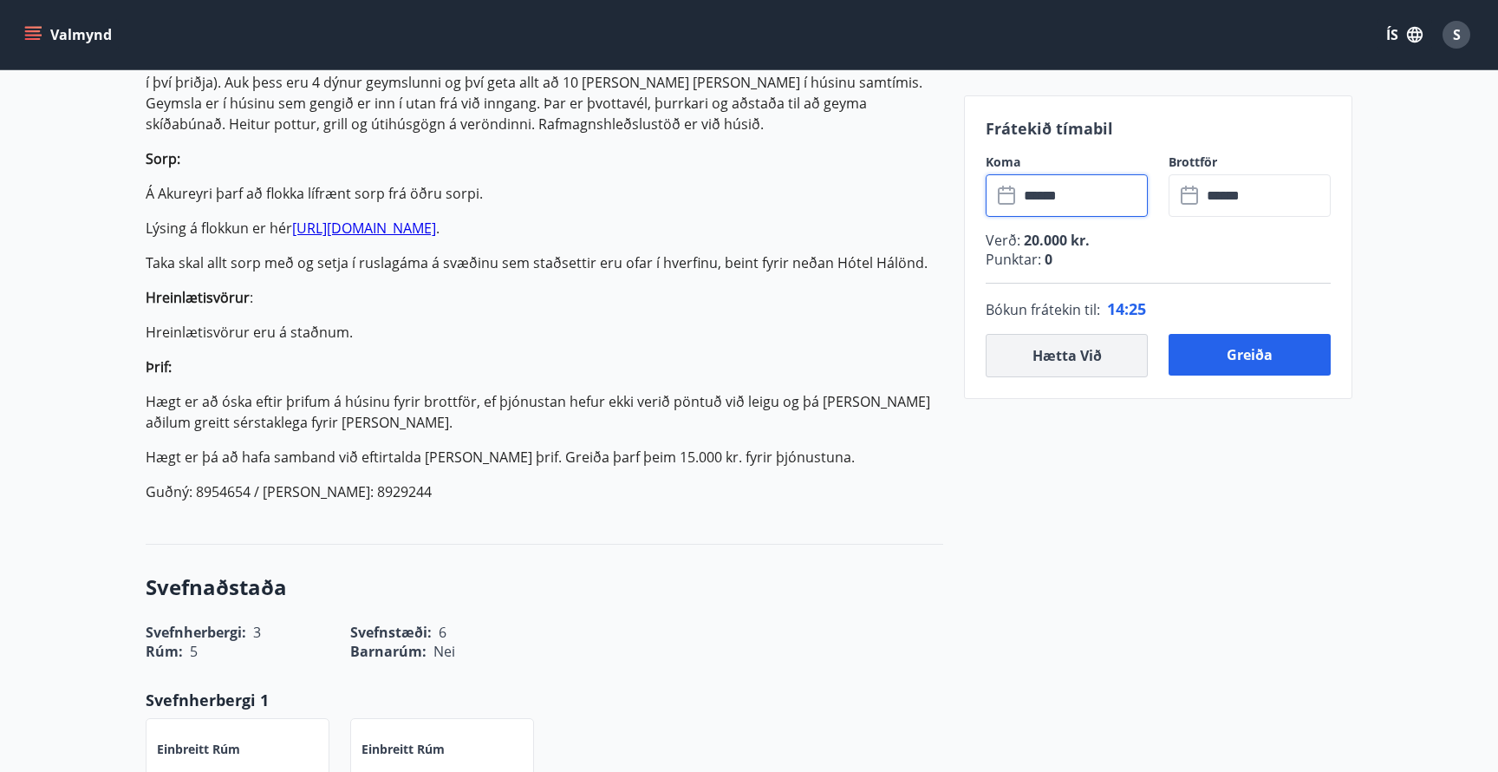
click at [1085, 356] on button "Hætta við" at bounding box center [1067, 355] width 162 height 43
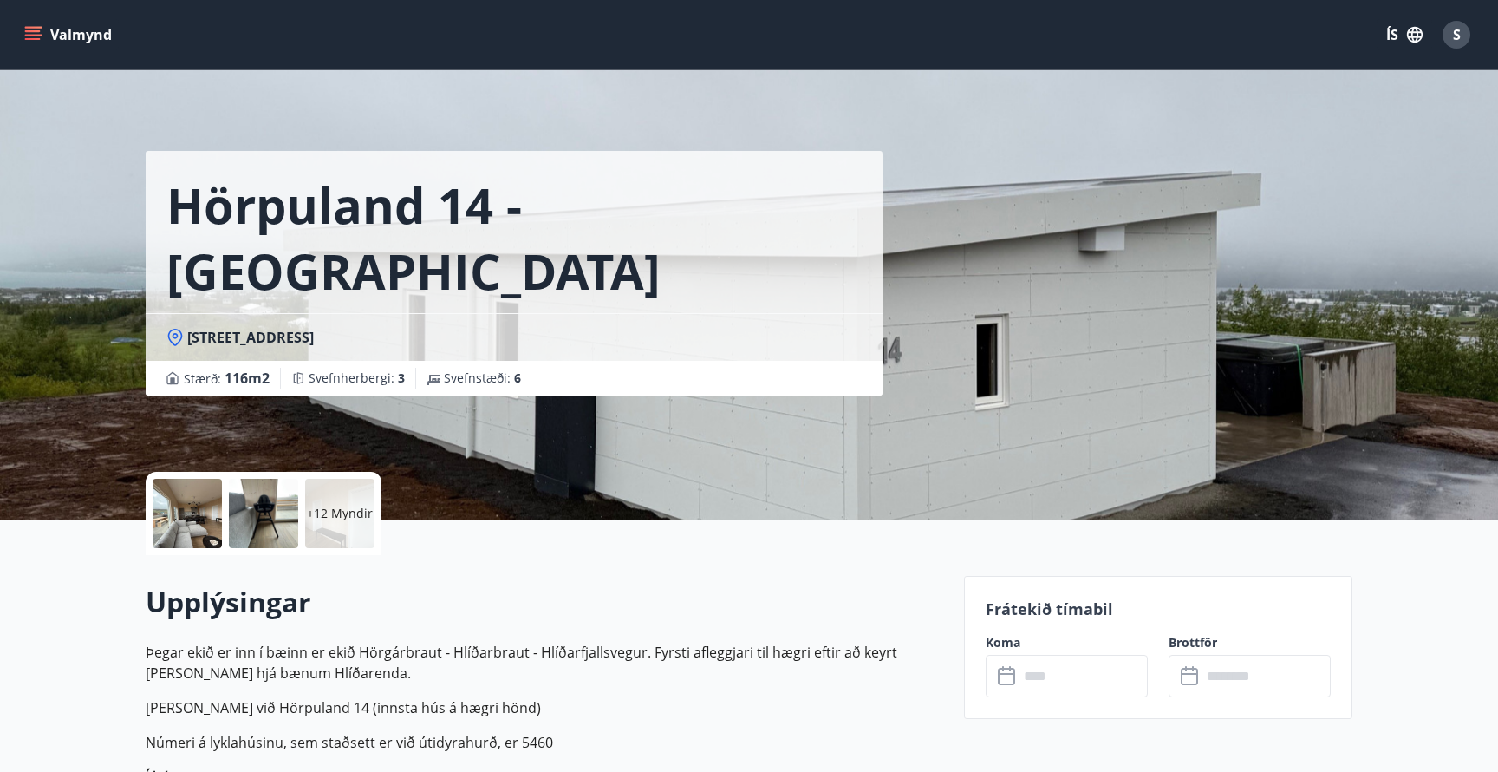
scroll to position [0, 0]
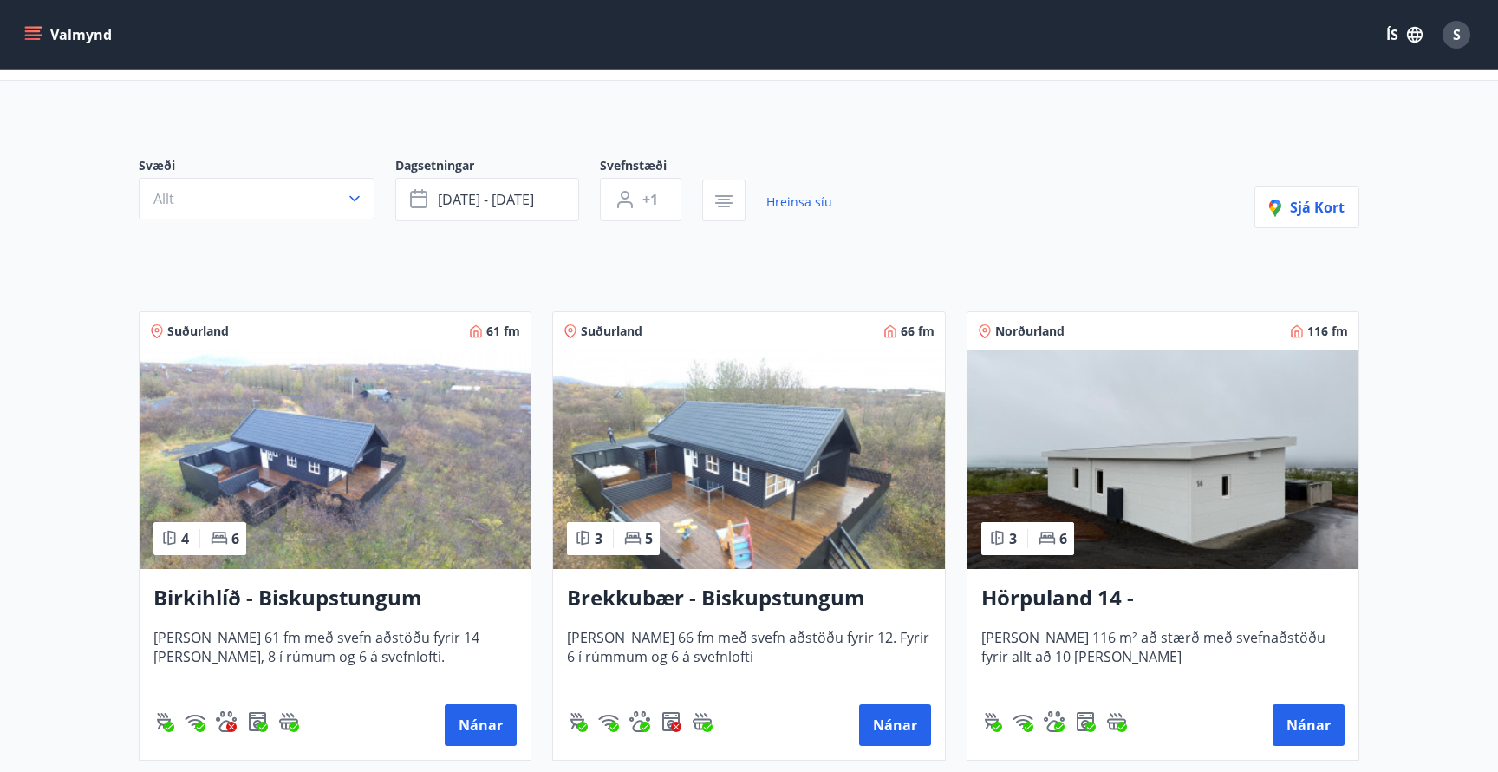
scroll to position [82, 0]
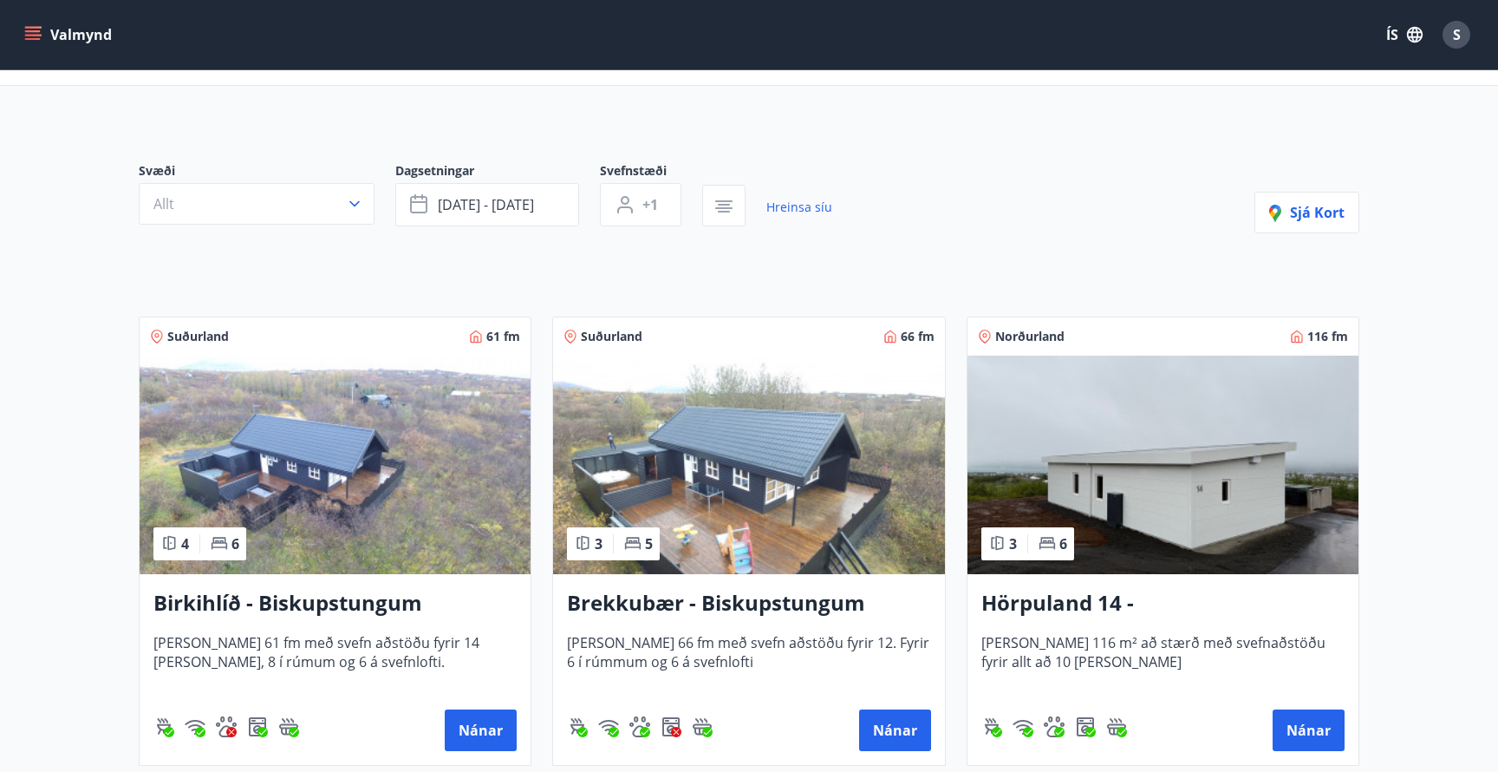
click at [814, 516] on img at bounding box center [748, 465] width 391 height 219
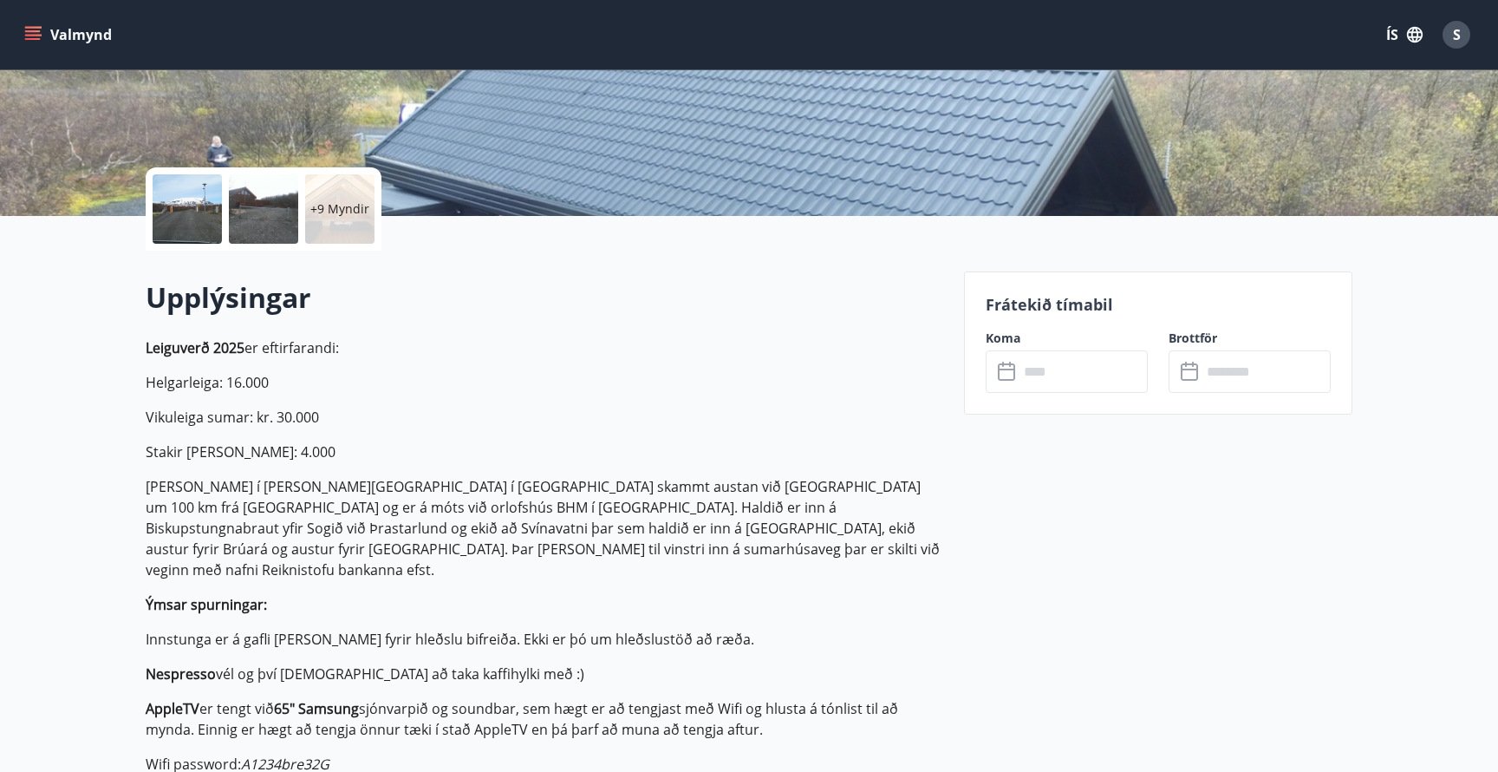
scroll to position [313, 0]
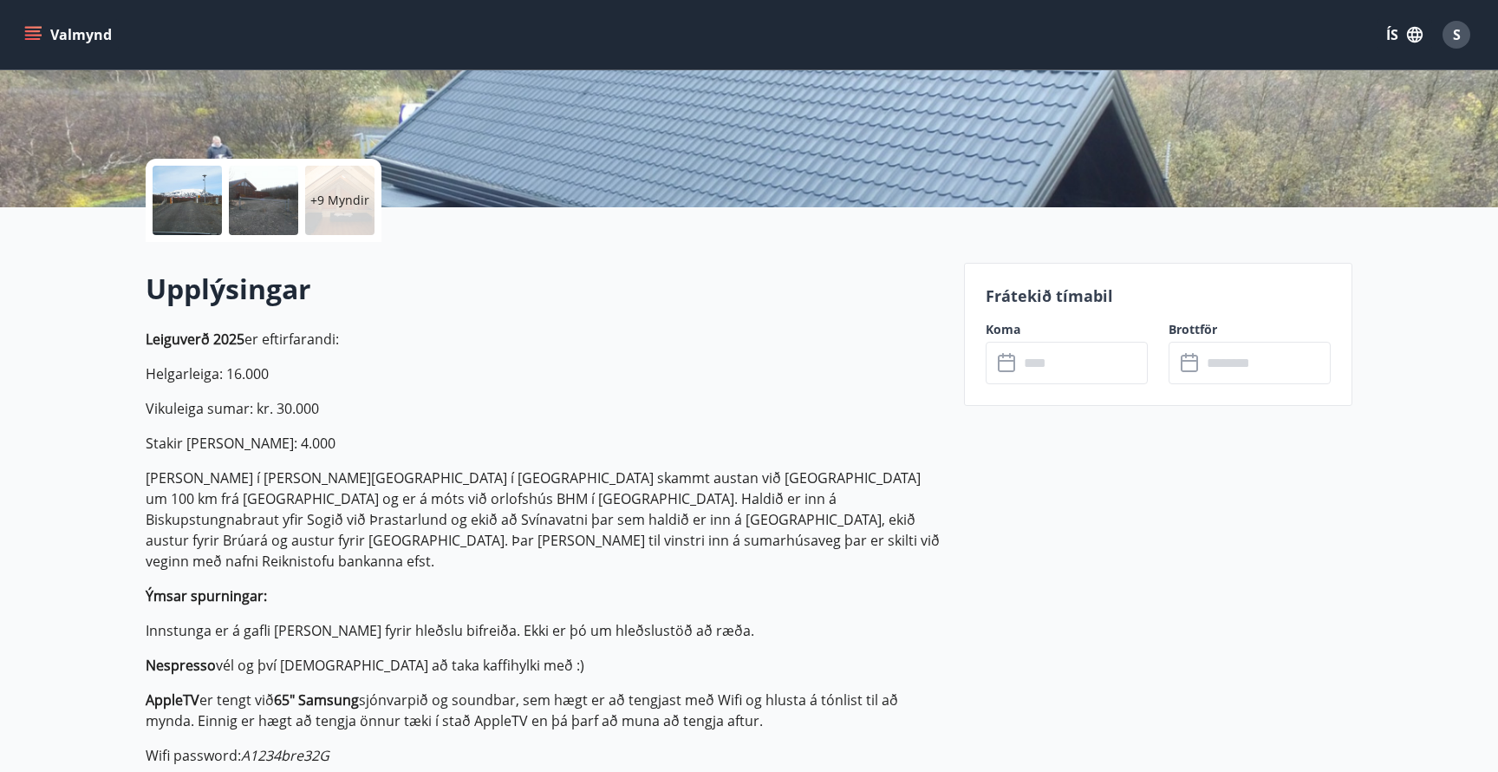
click at [1059, 362] on input "text" at bounding box center [1083, 363] width 129 height 42
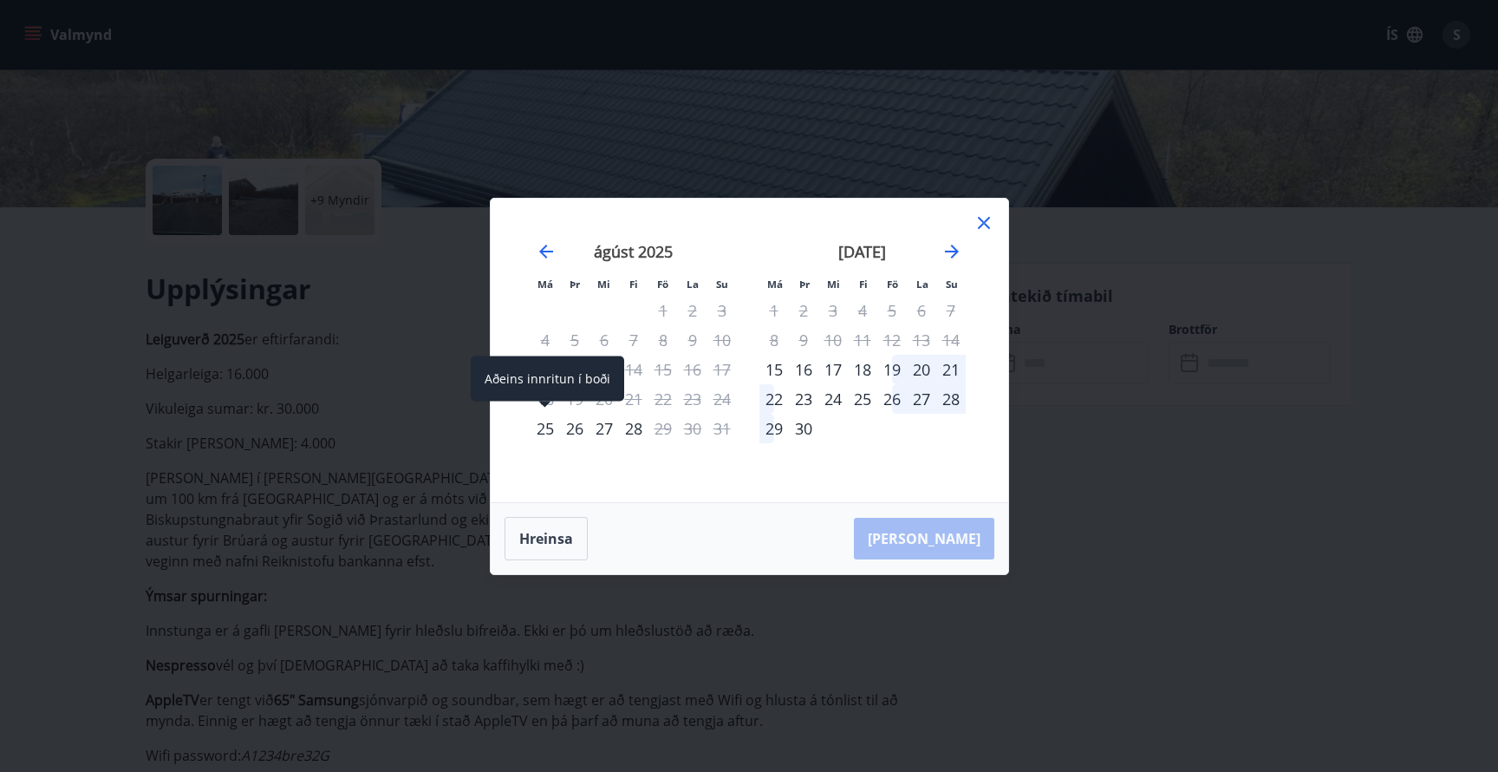
click at [539, 433] on div "25" at bounding box center [545, 428] width 29 height 29
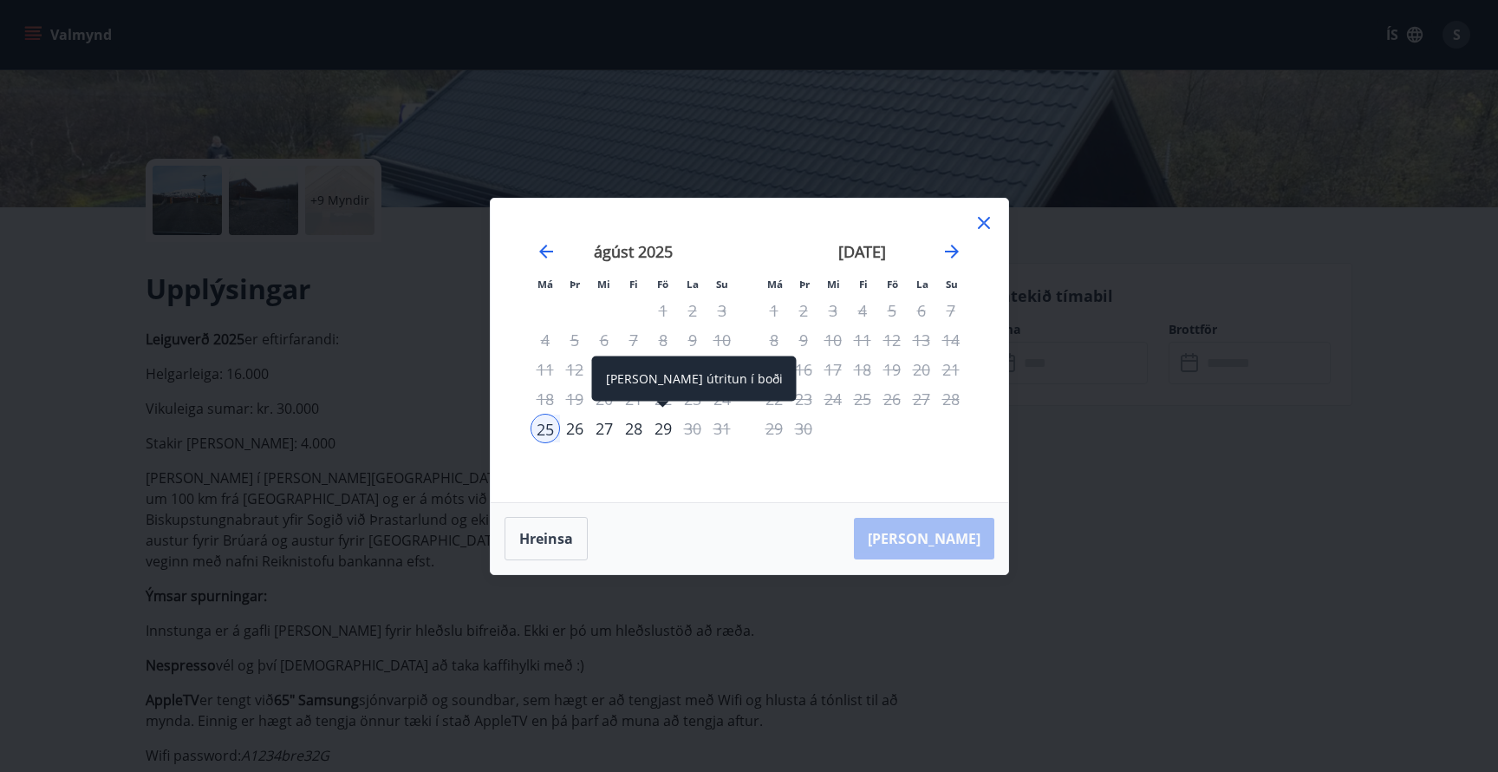
click at [665, 425] on div "29" at bounding box center [663, 428] width 29 height 29
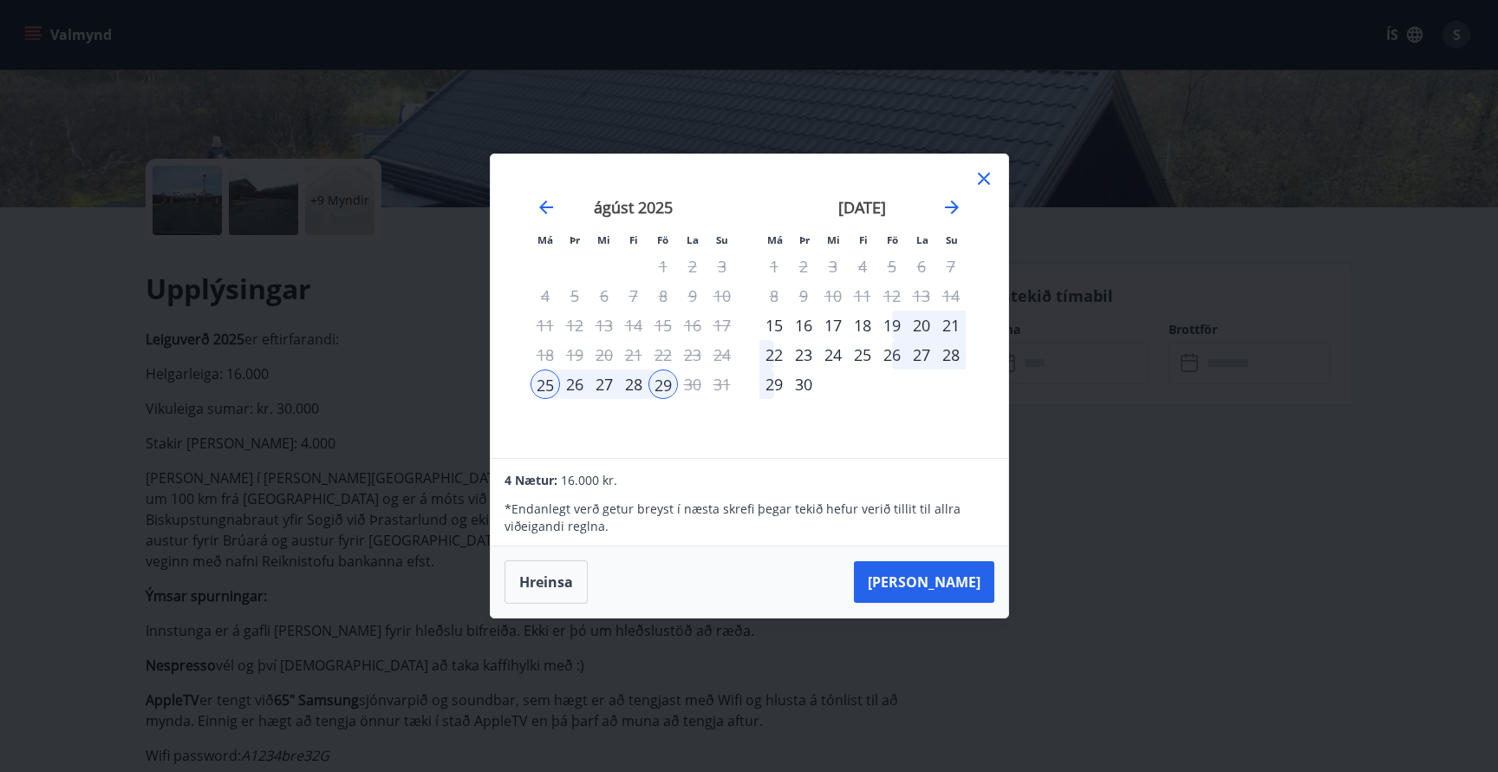
click at [980, 177] on icon at bounding box center [984, 178] width 21 height 21
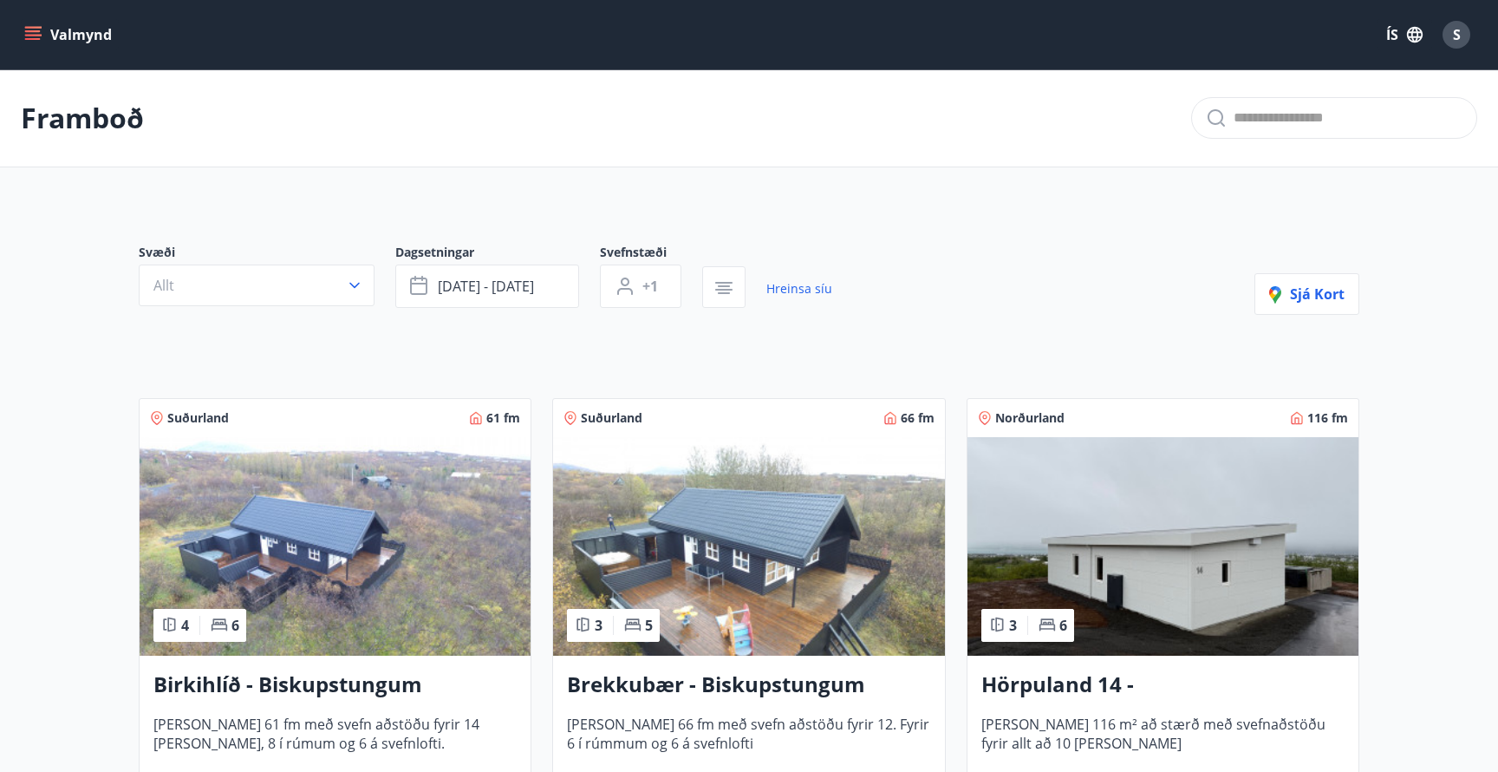
click at [1066, 584] on img at bounding box center [1163, 546] width 391 height 219
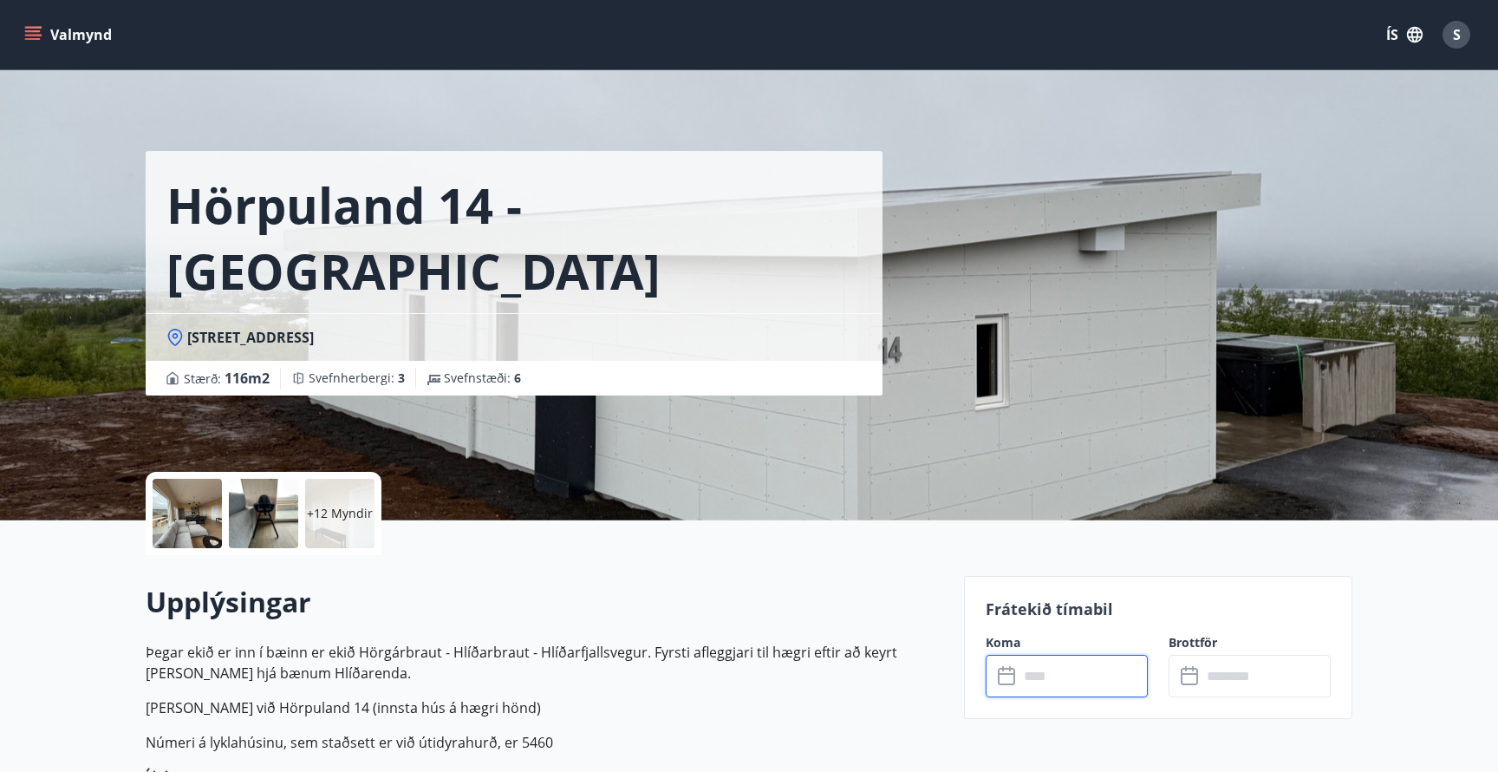
click at [1031, 676] on input "text" at bounding box center [1083, 676] width 129 height 42
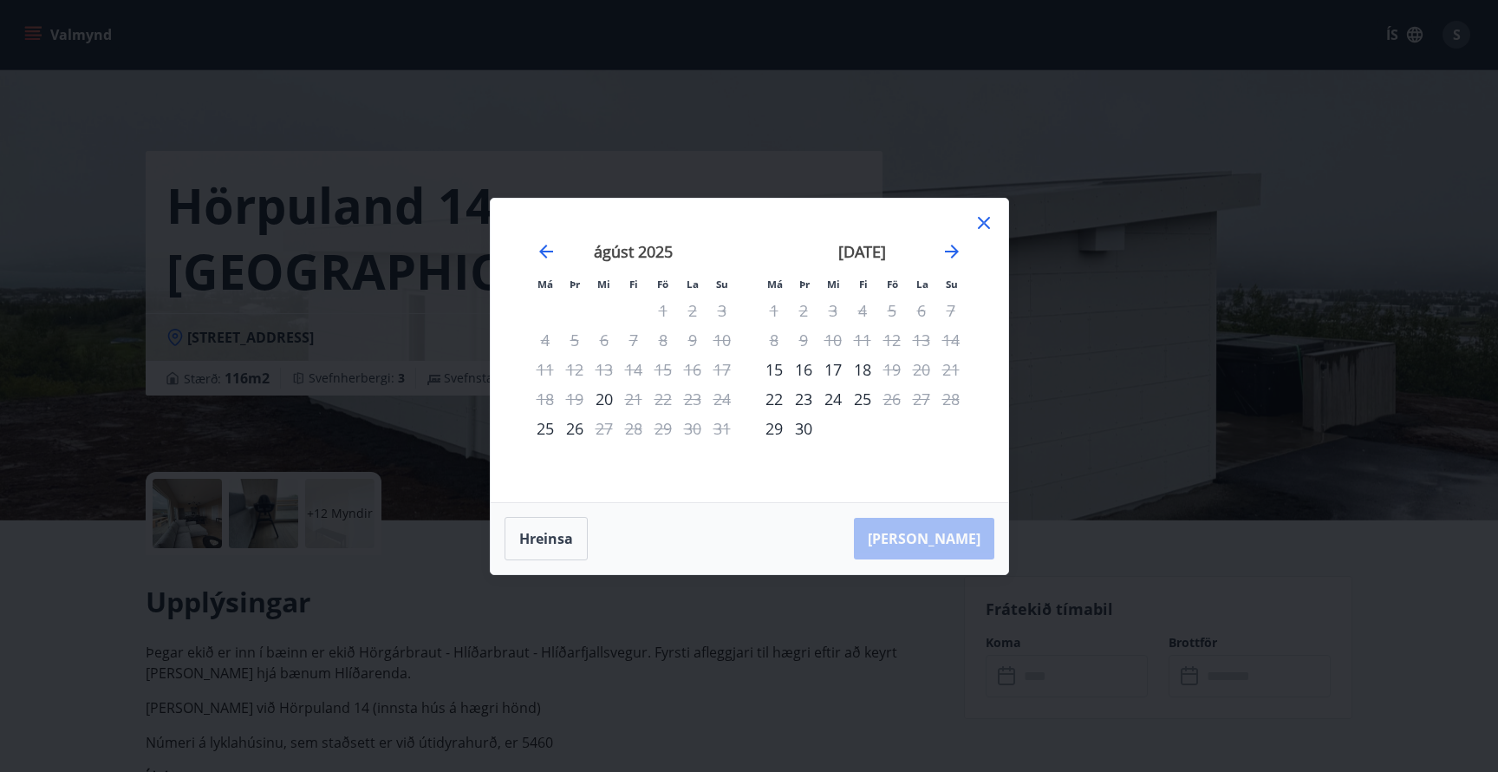
click at [984, 222] on icon at bounding box center [983, 222] width 3 height 3
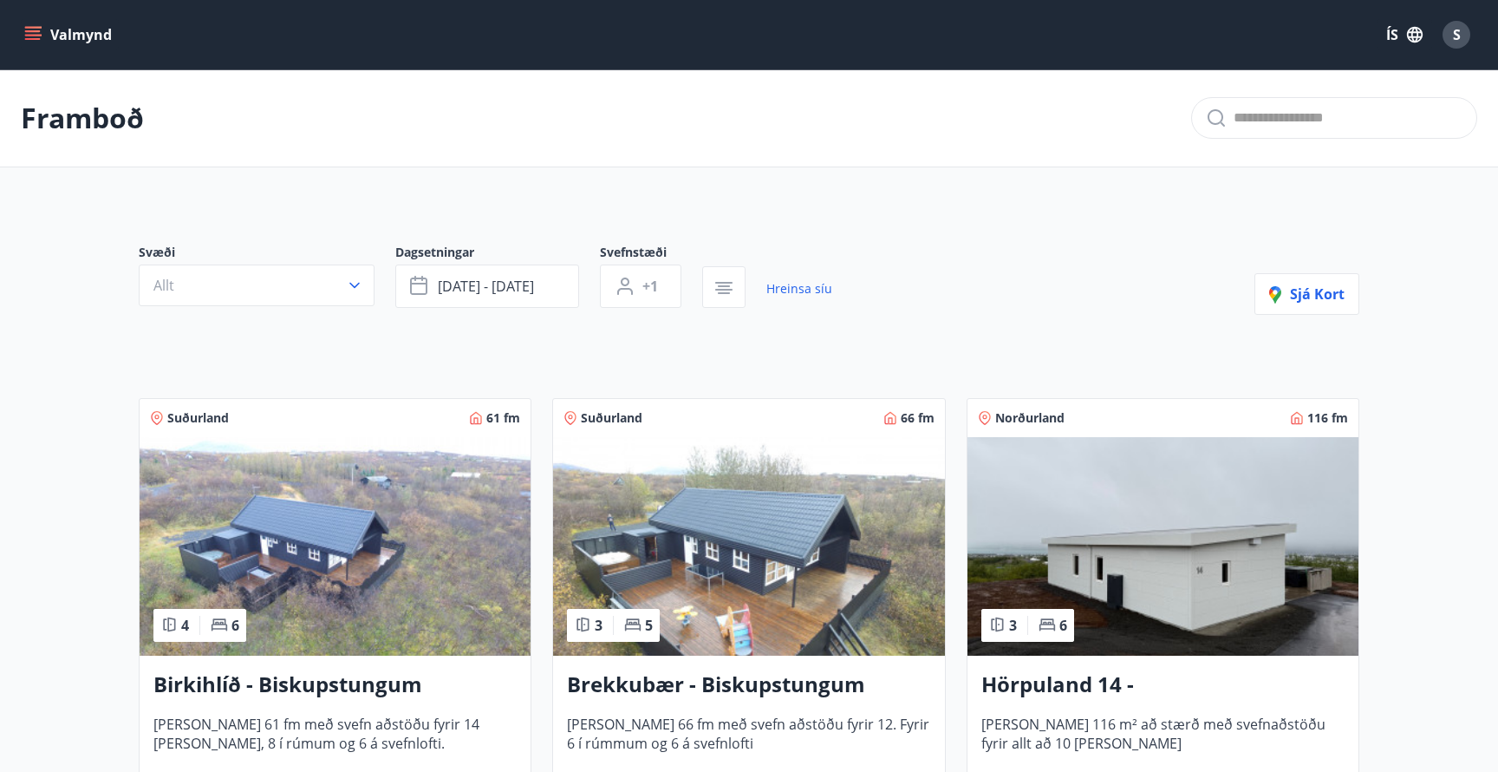
click at [325, 571] on img at bounding box center [335, 546] width 391 height 219
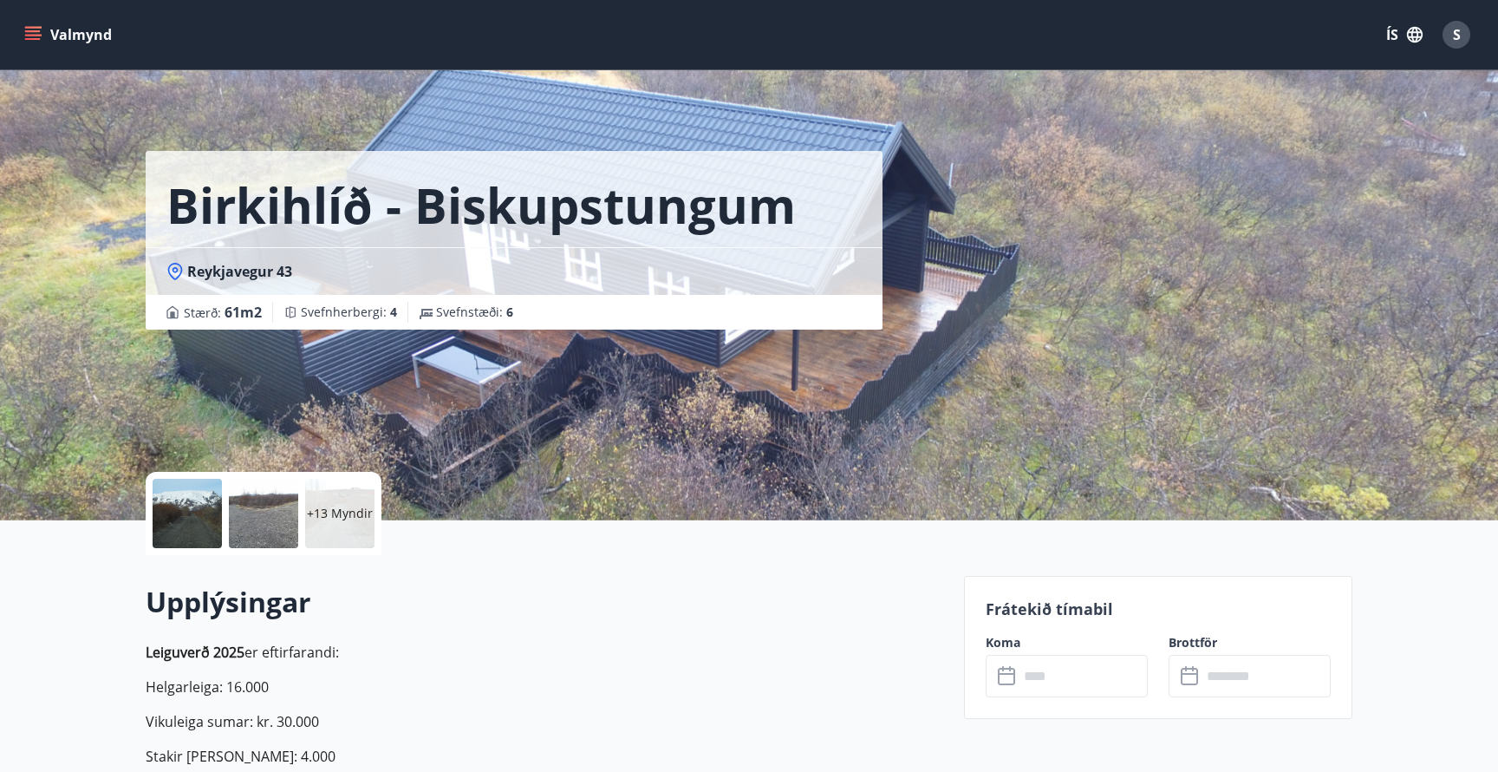
click at [1034, 681] on input "text" at bounding box center [1083, 676] width 129 height 42
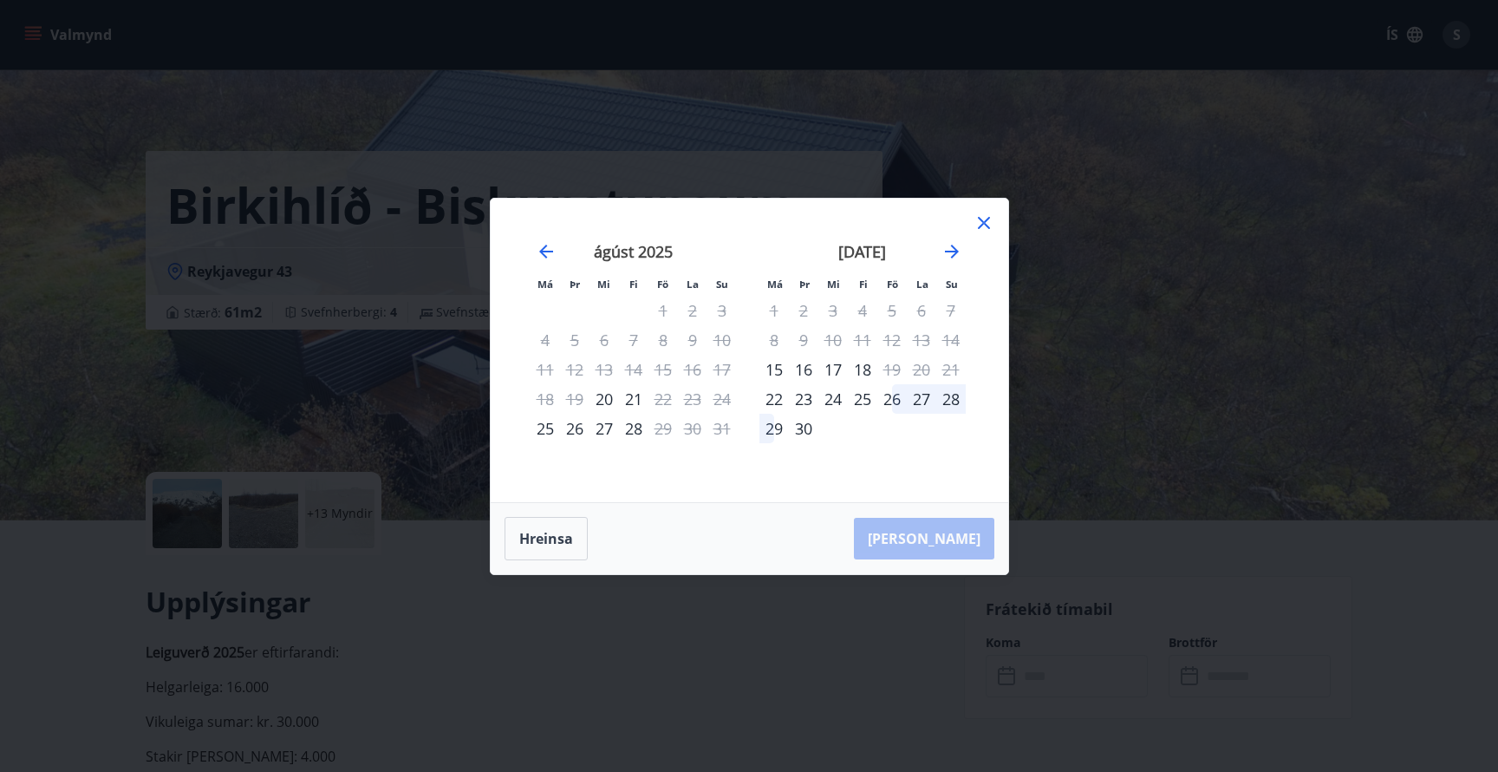
click at [987, 219] on icon at bounding box center [984, 223] width 12 height 12
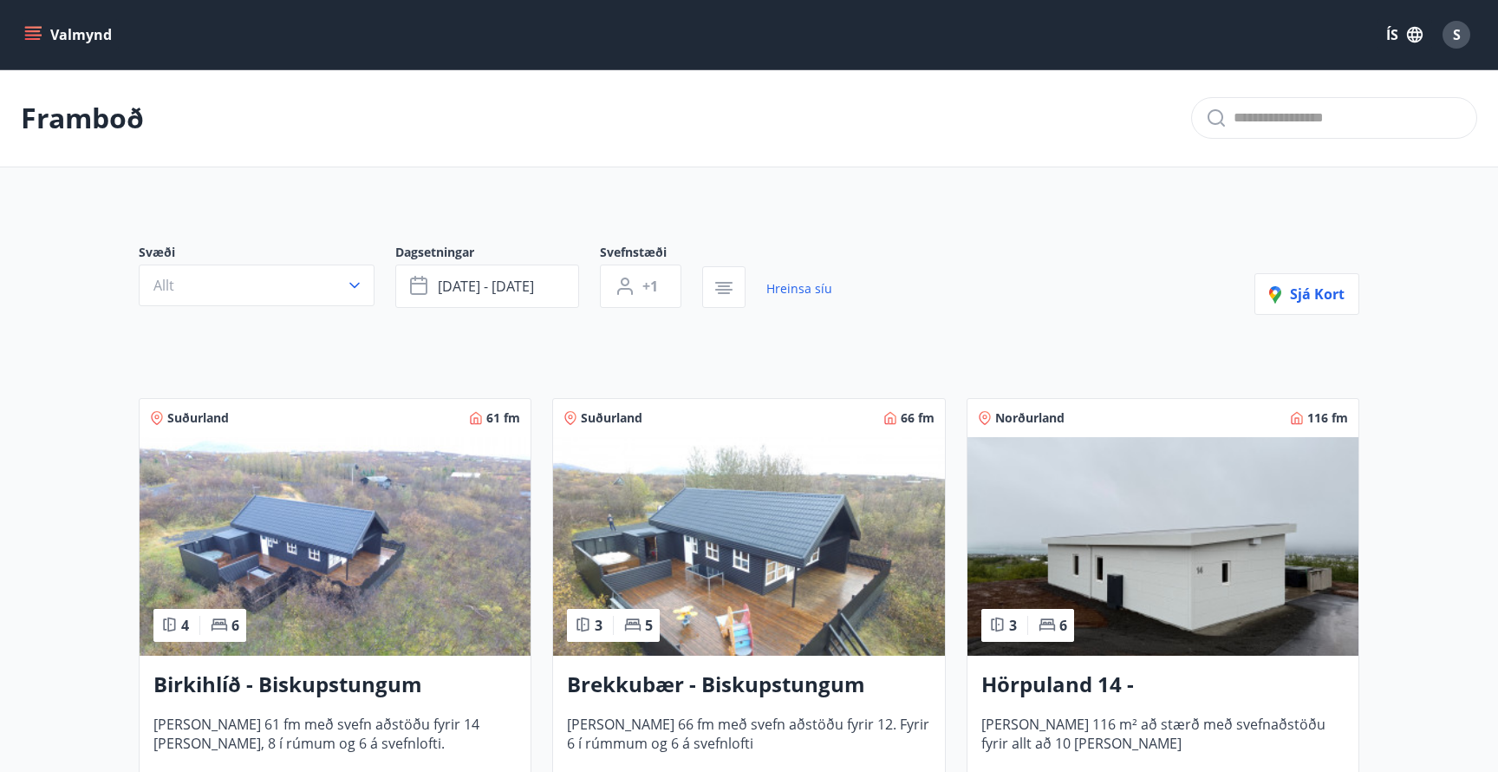
click at [713, 599] on img at bounding box center [748, 546] width 391 height 219
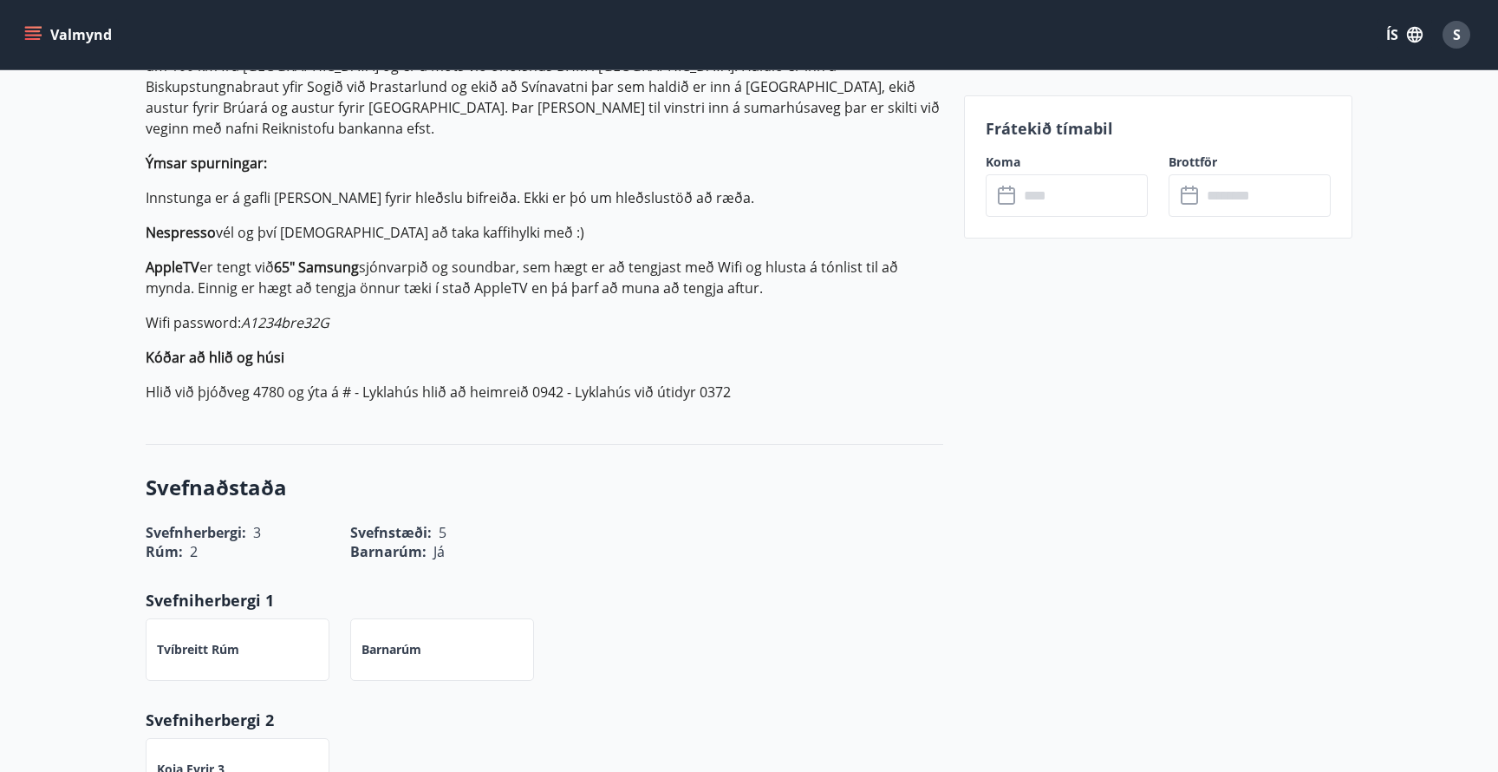
scroll to position [734, 0]
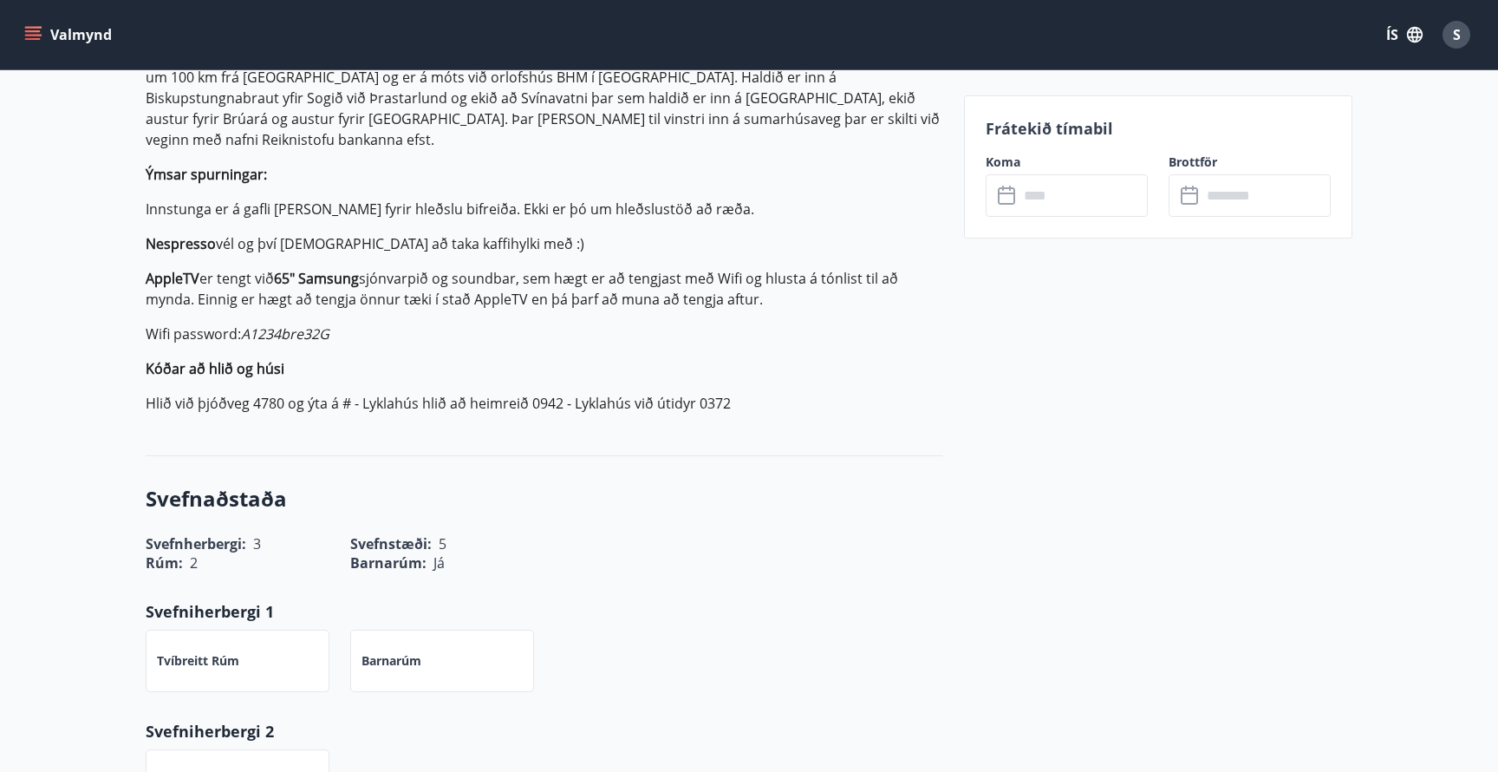
click at [1074, 185] on input "text" at bounding box center [1083, 195] width 129 height 42
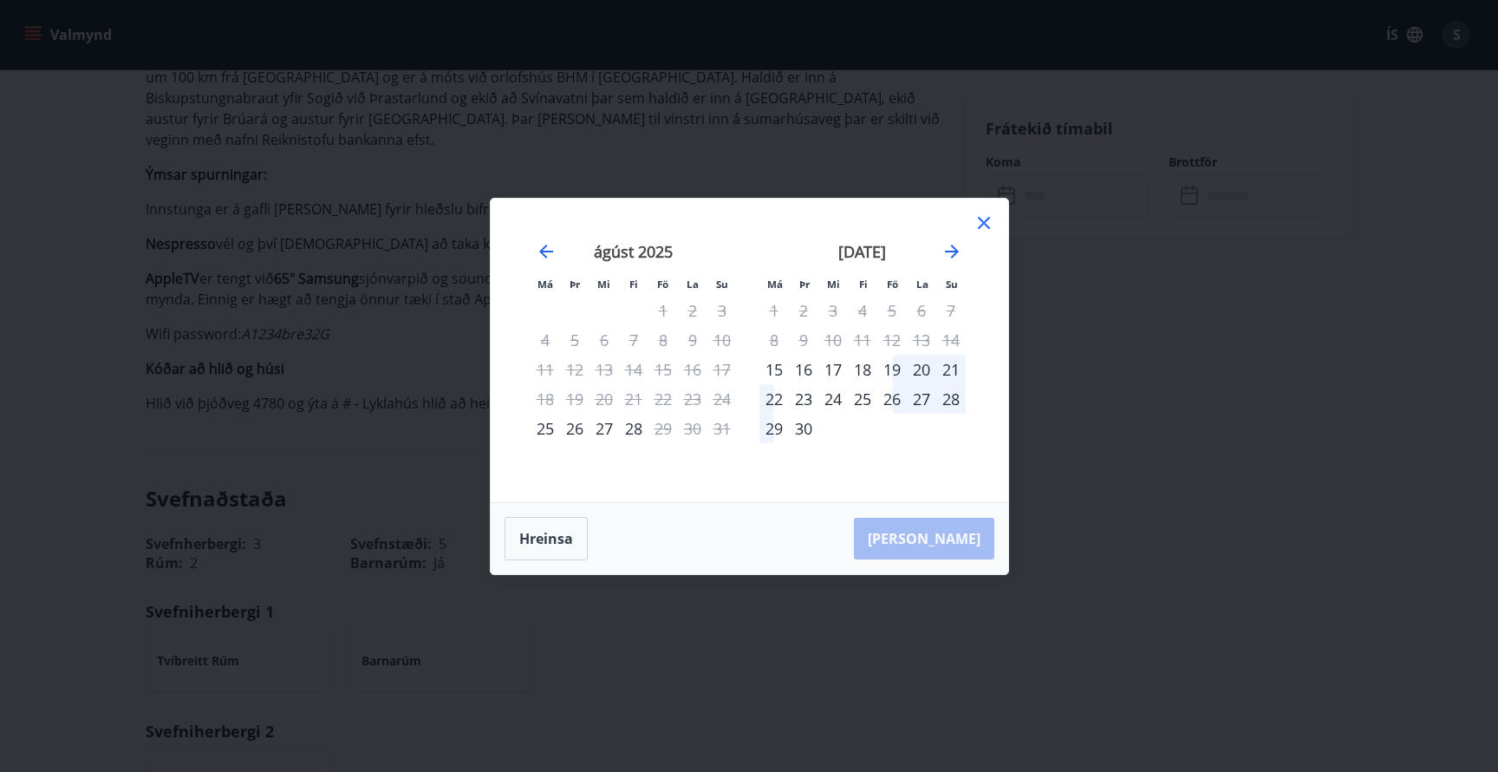
click at [720, 395] on div "24" at bounding box center [722, 398] width 29 height 29
click at [551, 422] on div "25" at bounding box center [545, 428] width 29 height 29
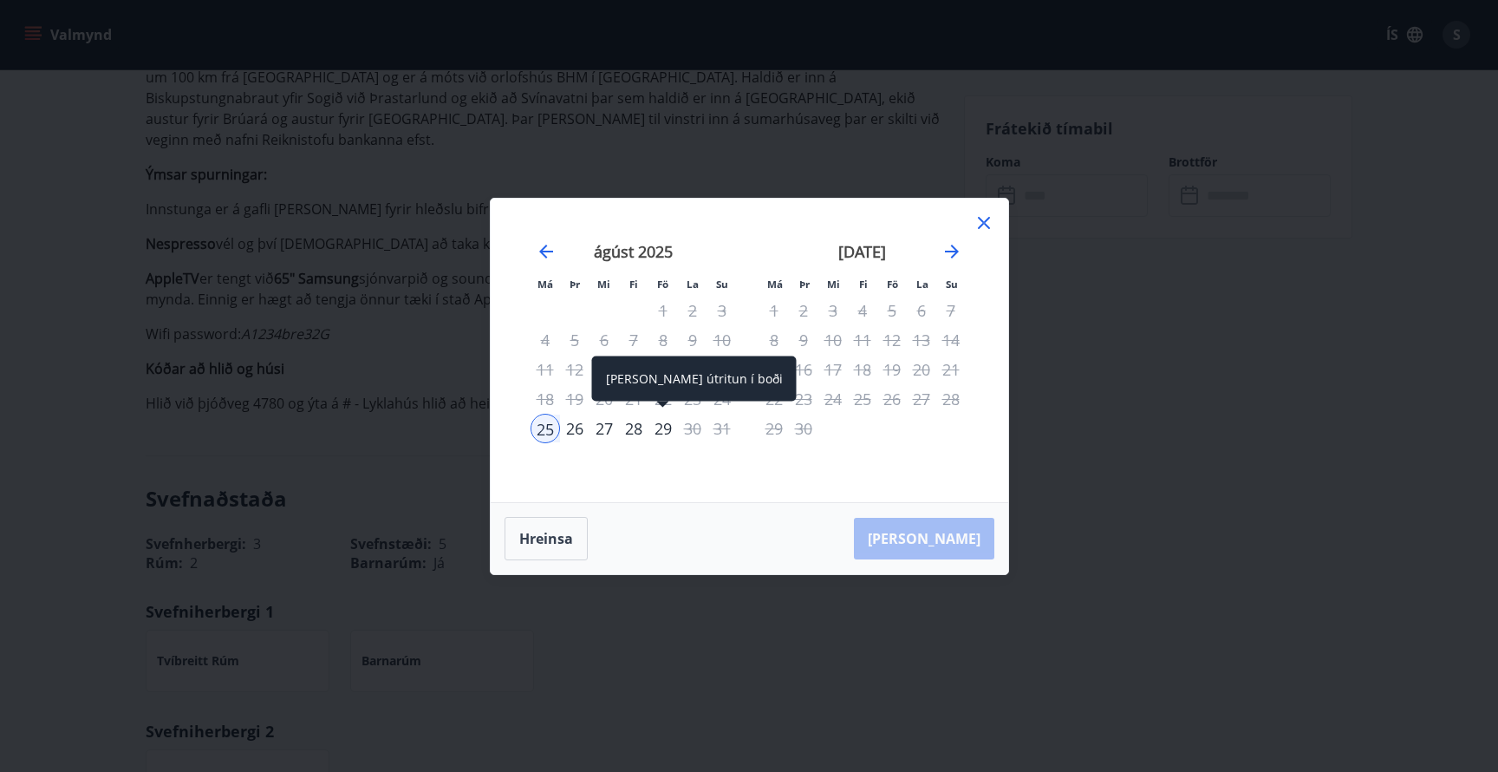
click at [671, 427] on div "29" at bounding box center [663, 428] width 29 height 29
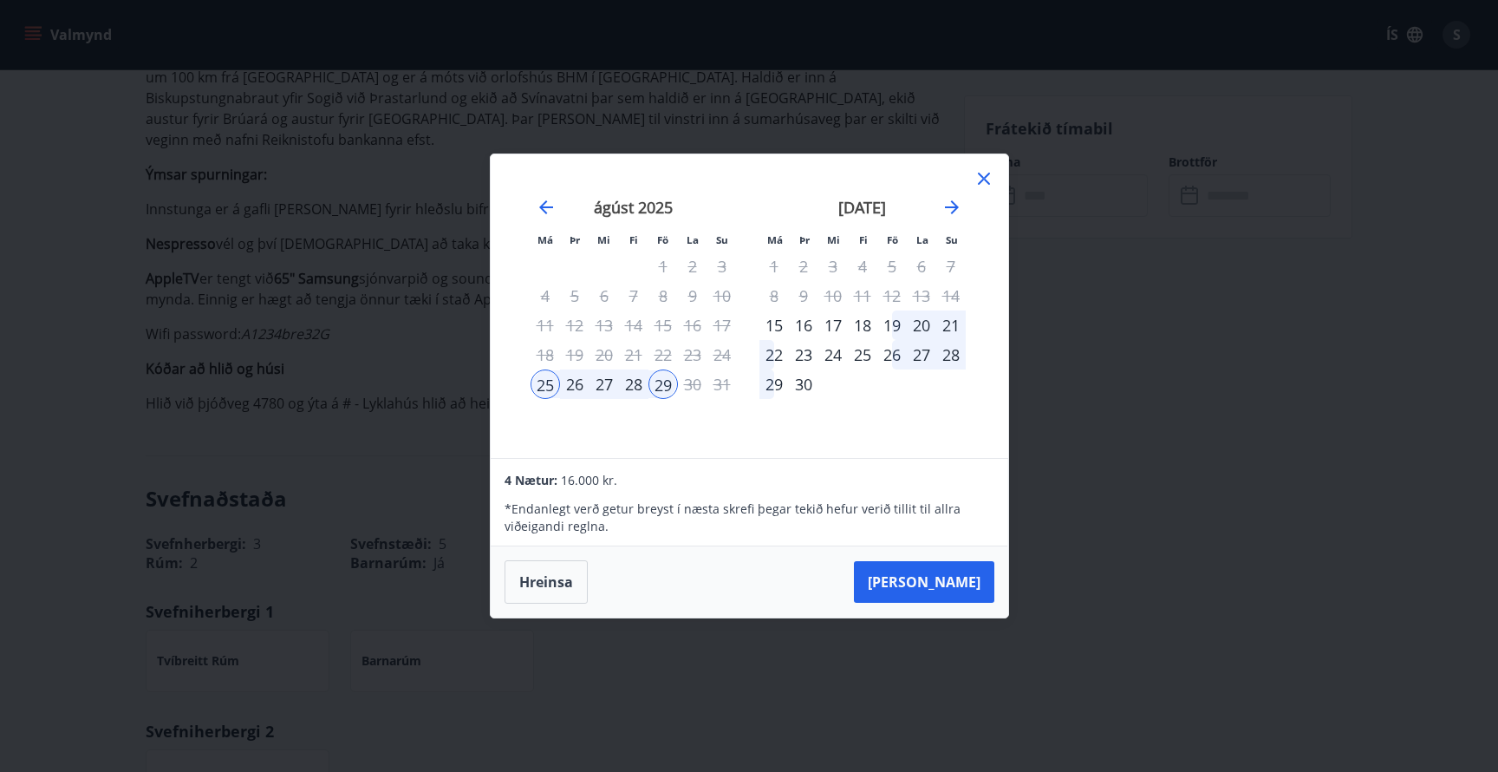
click at [987, 505] on p "* Endanlegt verð getur breyst í næsta skrefi þegar tekið hefur [PERSON_NAME] ti…" at bounding box center [749, 517] width 489 height 35
click at [960, 582] on button "[PERSON_NAME]" at bounding box center [924, 582] width 140 height 42
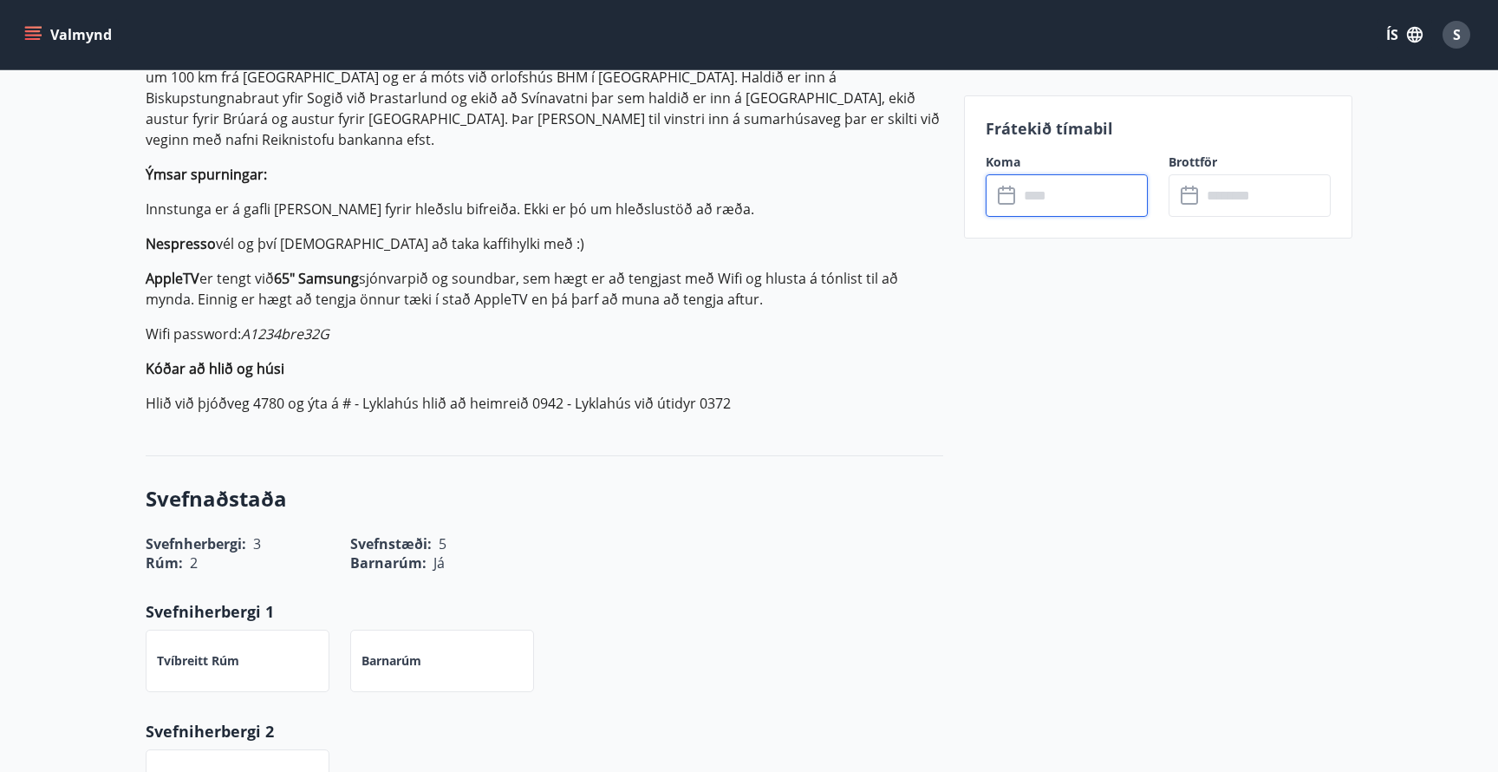
type input "******"
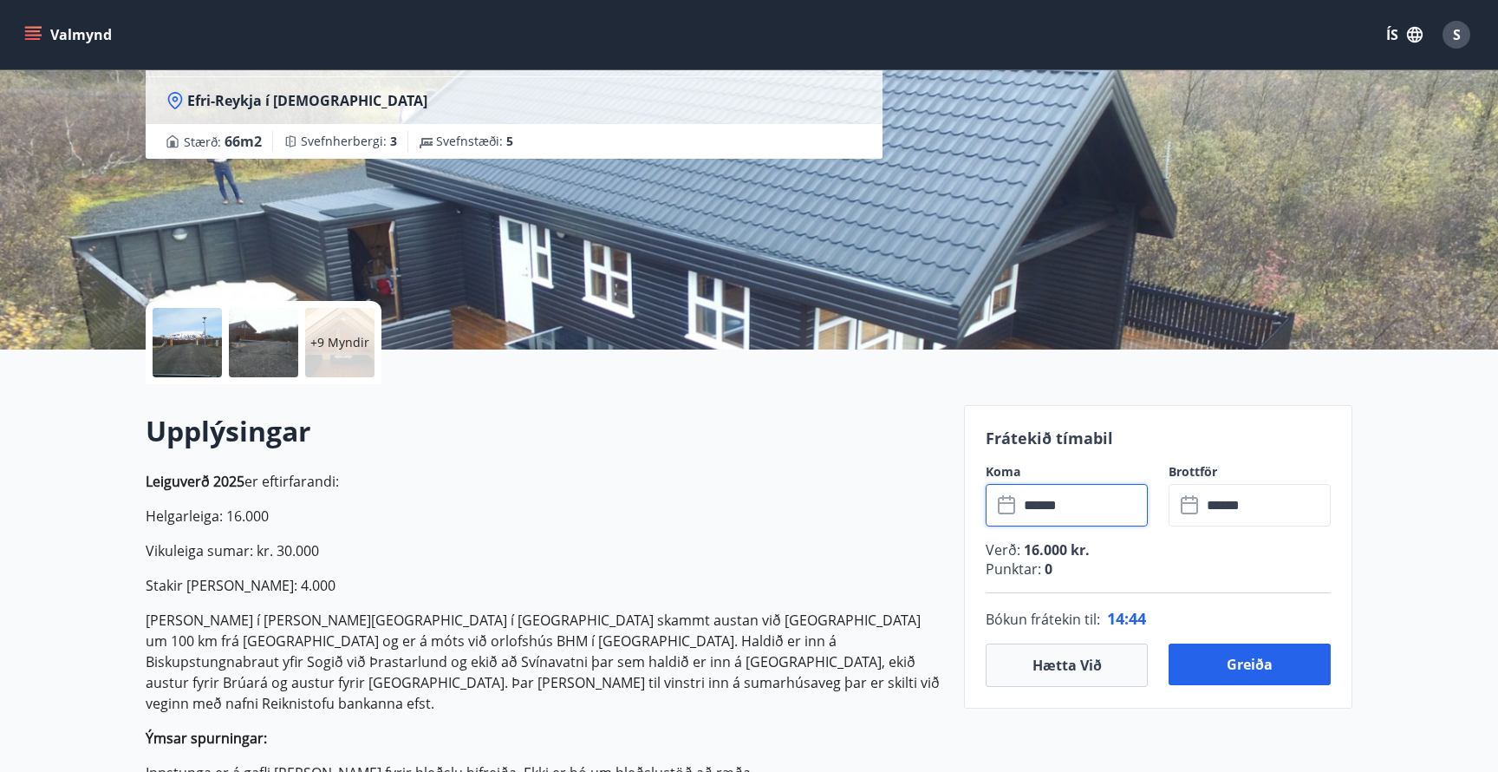
scroll to position [172, 0]
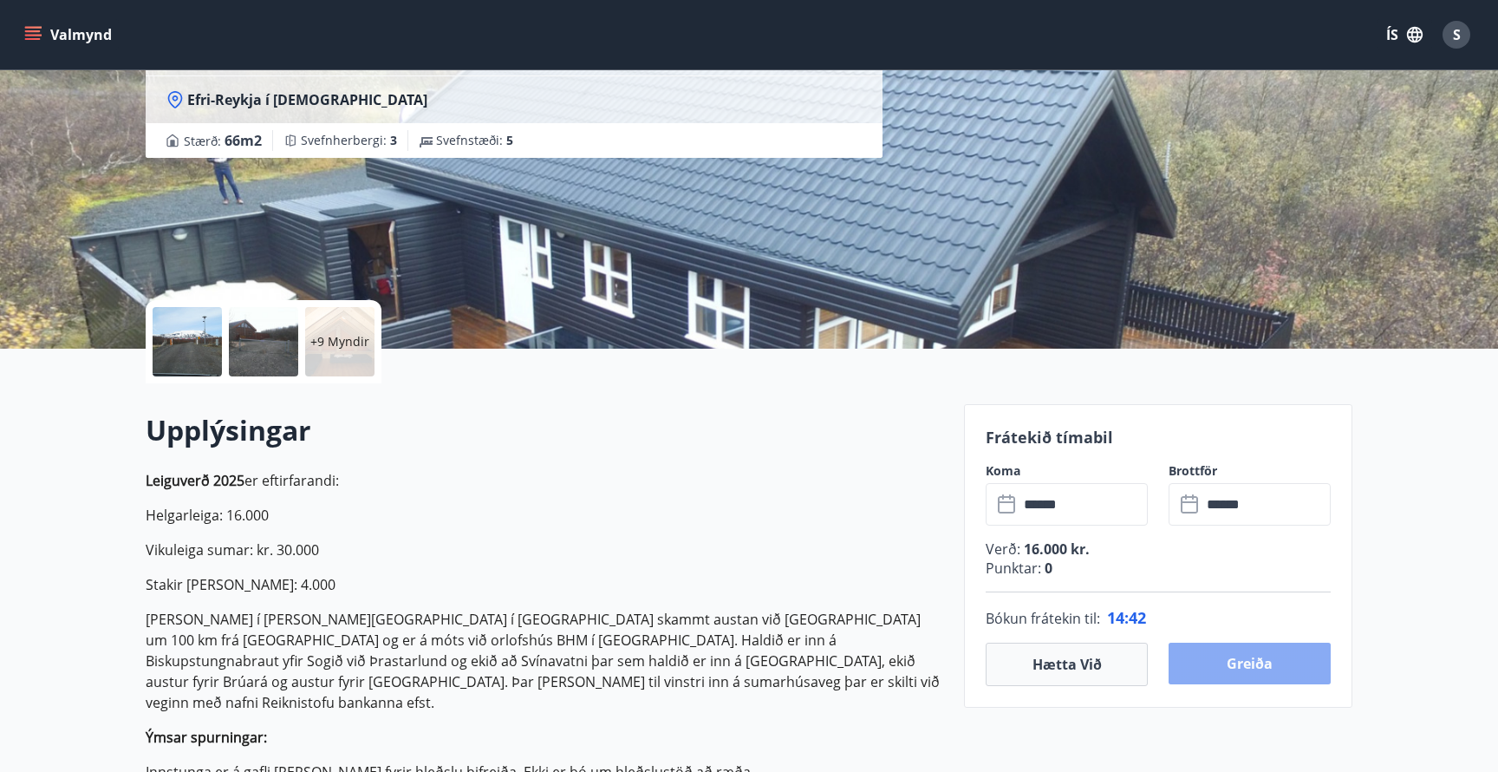
click at [1245, 671] on button "Greiða" at bounding box center [1250, 664] width 162 height 42
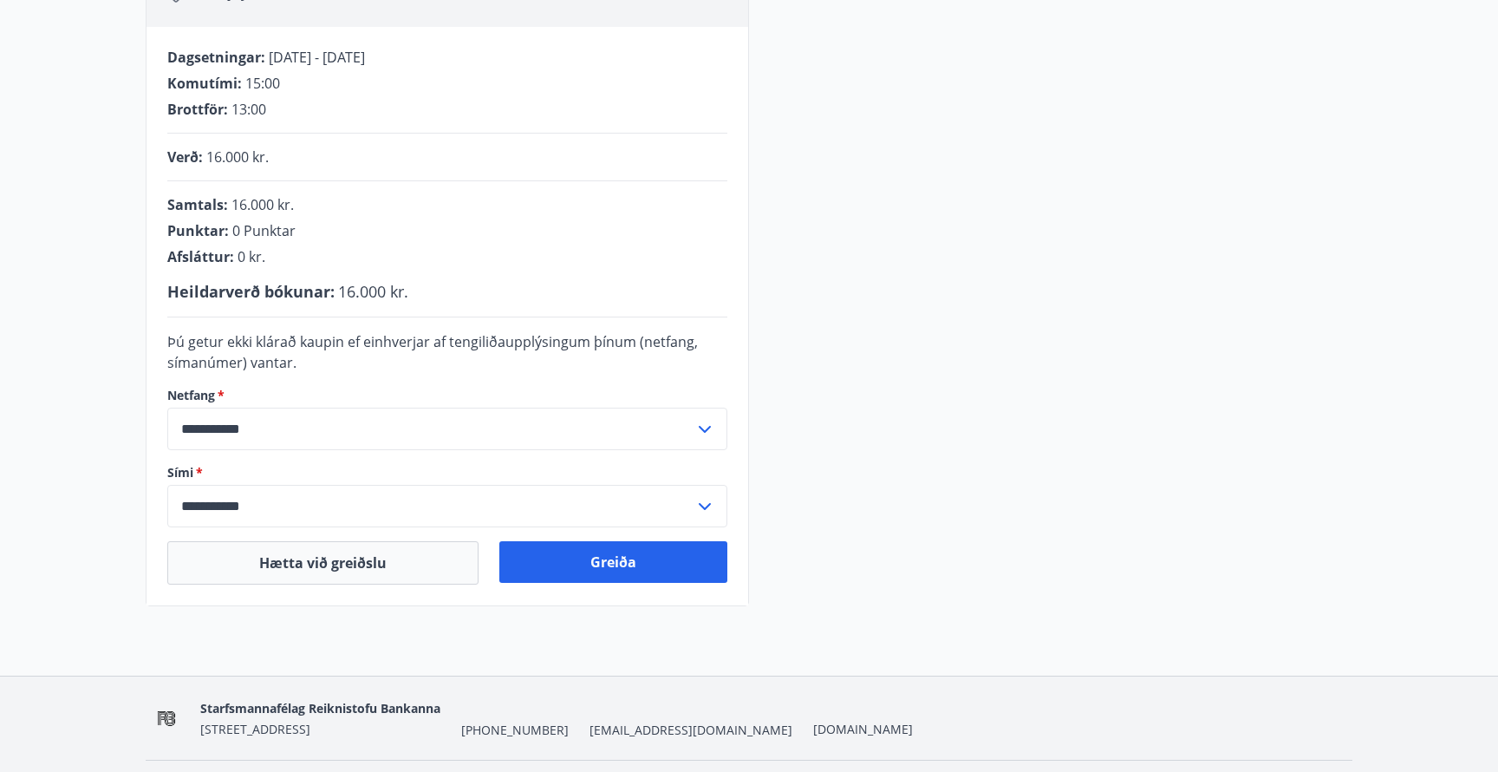
scroll to position [334, 0]
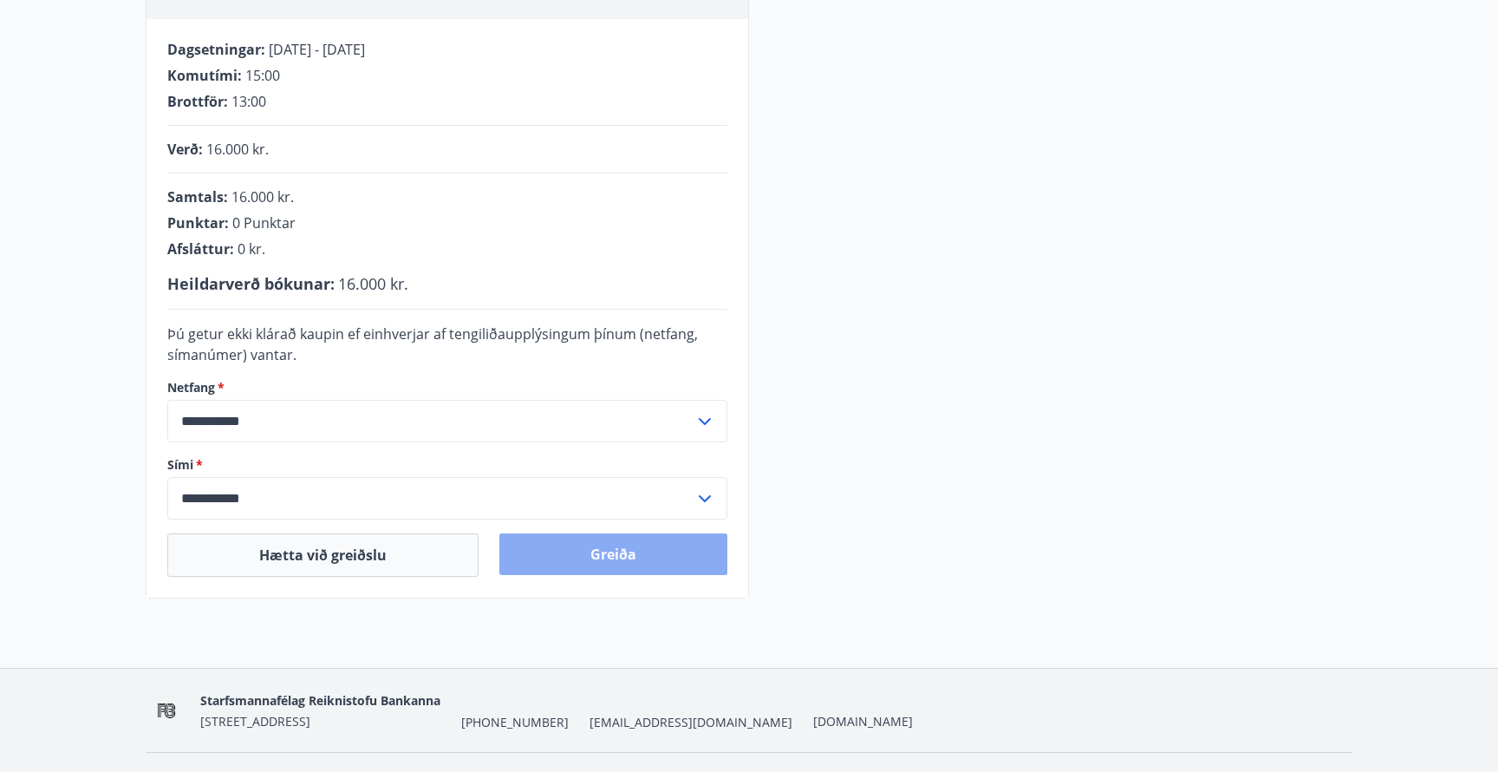
click at [660, 546] on button "Greiða" at bounding box center [613, 554] width 228 height 42
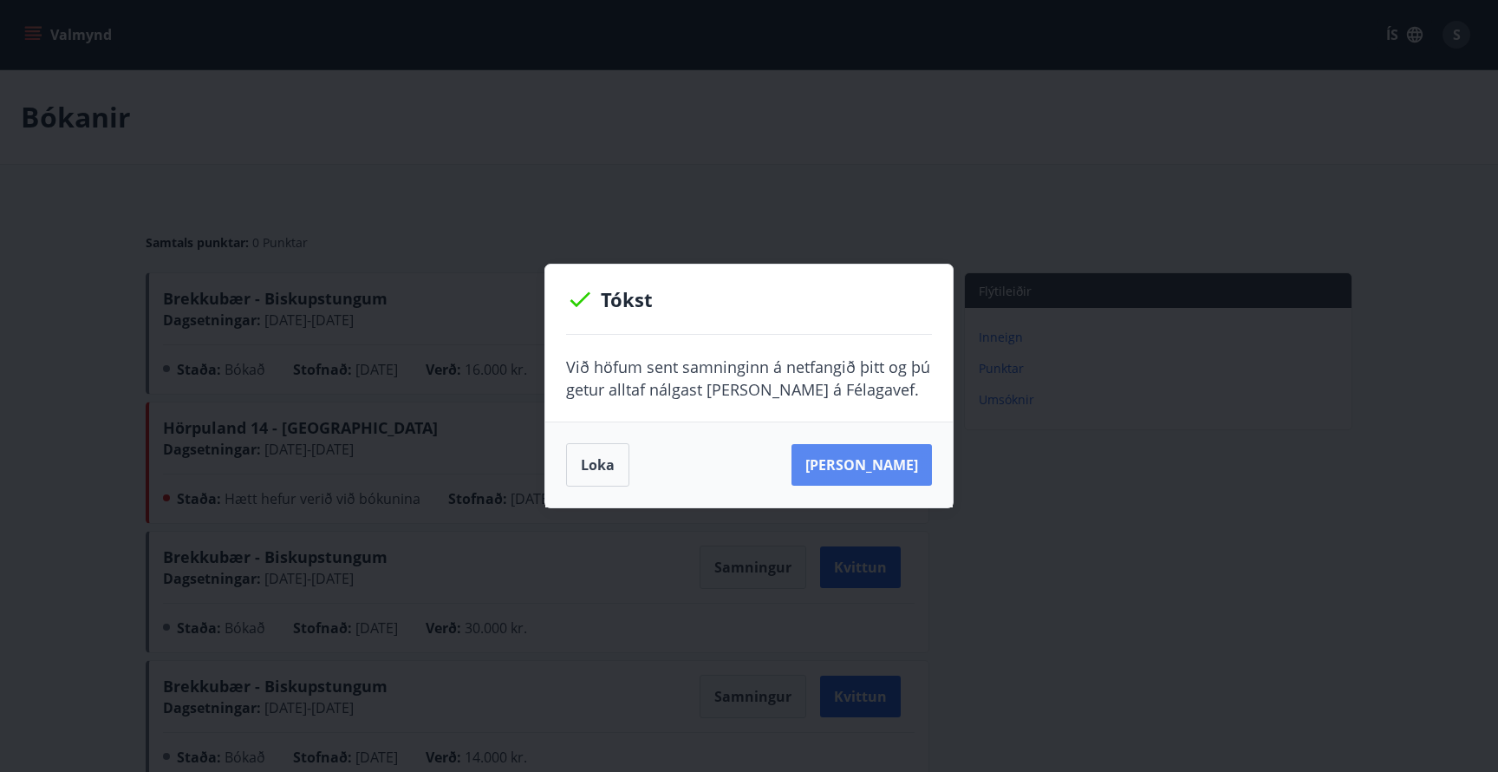
click at [882, 469] on button "Sjá samning" at bounding box center [862, 465] width 140 height 42
click at [884, 466] on button "Sjá samning" at bounding box center [862, 465] width 140 height 42
click at [594, 471] on button "Loka" at bounding box center [597, 464] width 63 height 43
